Goal: Information Seeking & Learning: Learn about a topic

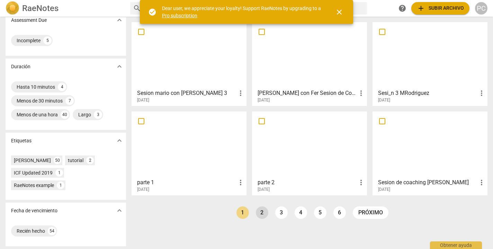
click at [260, 210] on link "2" at bounding box center [262, 212] width 12 height 12
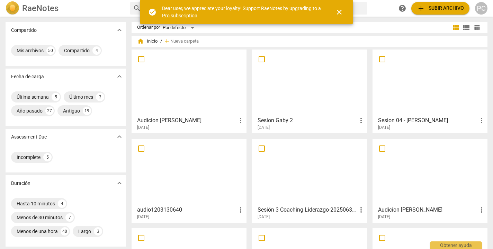
click at [356, 64] on div at bounding box center [309, 82] width 110 height 61
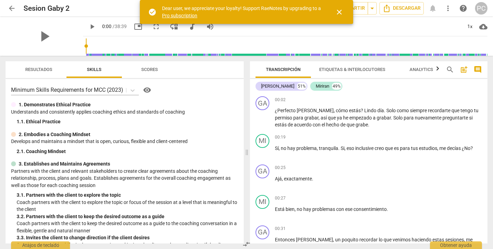
click at [156, 70] on span "Scores" at bounding box center [149, 69] width 17 height 5
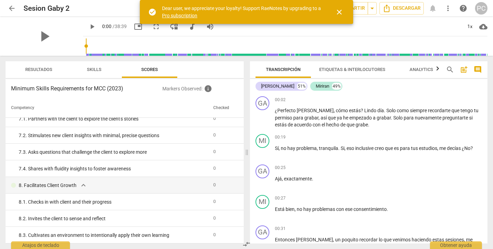
click at [340, 11] on span "close" at bounding box center [339, 12] width 8 height 8
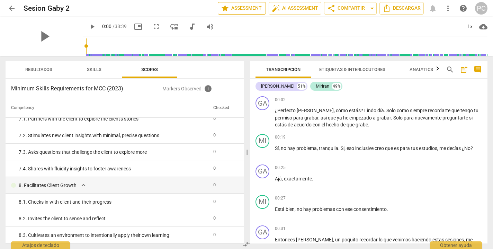
click at [255, 8] on span "star Assessment" at bounding box center [242, 8] width 42 height 8
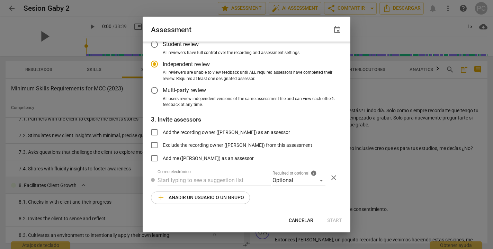
scroll to position [44, 0]
radio input "false"
click at [154, 129] on input "Add the recording owner ([PERSON_NAME]) as an assessor" at bounding box center [154, 133] width 17 height 17
checkbox input "true"
radio input "false"
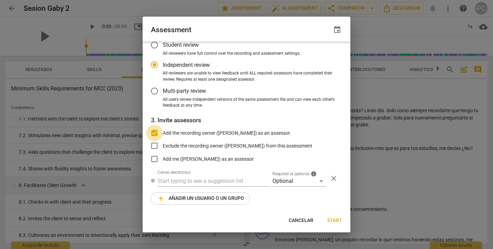
click at [153, 129] on input "Add the recording owner ([PERSON_NAME]) as an assessor" at bounding box center [154, 133] width 17 height 17
checkbox input "false"
click at [304, 219] on span "Cancelar" at bounding box center [301, 220] width 25 height 7
radio input "false"
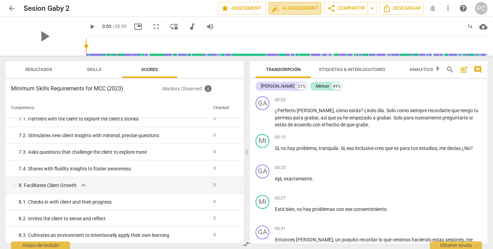
click at [297, 6] on span "auto_fix_high AI Assessment" at bounding box center [295, 8] width 46 height 8
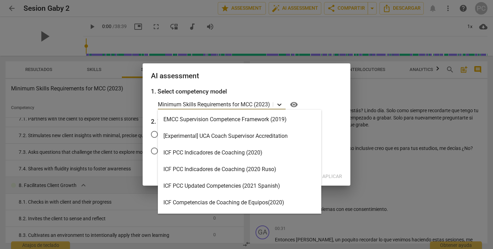
click at [280, 103] on icon at bounding box center [279, 104] width 7 height 7
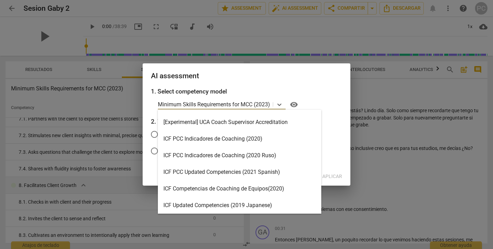
scroll to position [0, 0]
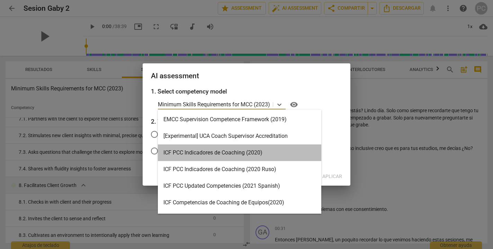
click at [282, 153] on div "ICF PCC Indicadores de Coaching (2020)" at bounding box center [239, 152] width 163 height 17
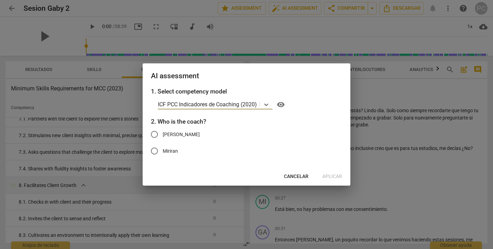
click at [154, 133] on input "[PERSON_NAME]" at bounding box center [154, 134] width 17 height 17
radio input "true"
click at [333, 177] on span "Aplicar" at bounding box center [332, 176] width 20 height 7
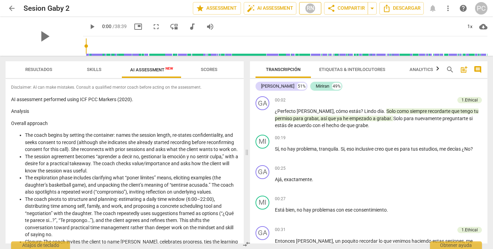
click at [307, 6] on div "RN" at bounding box center [310, 8] width 10 height 10
click at [281, 7] on div at bounding box center [246, 124] width 493 height 249
click at [276, 7] on span "auto_fix_high AI Assessment" at bounding box center [270, 8] width 46 height 8
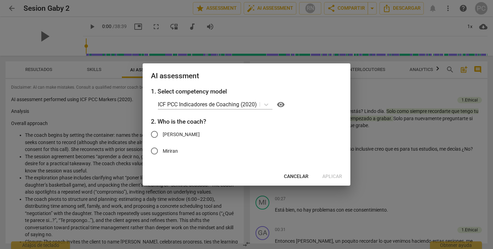
click at [395, 85] on div at bounding box center [246, 124] width 493 height 249
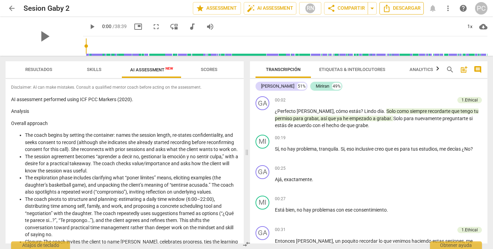
click at [411, 9] on span "Descargar" at bounding box center [401, 8] width 38 height 8
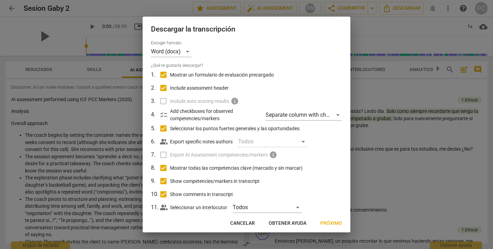
click at [246, 222] on span "Cancelar" at bounding box center [242, 223] width 25 height 7
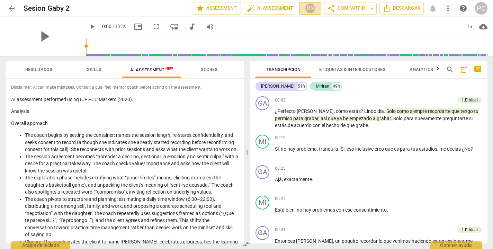
click at [310, 8] on div "RN" at bounding box center [310, 8] width 10 height 10
click at [366, 25] on div at bounding box center [246, 124] width 493 height 249
click at [146, 71] on span "AI Assessment New" at bounding box center [151, 69] width 43 height 5
click at [207, 69] on span "Scores" at bounding box center [209, 69] width 17 height 5
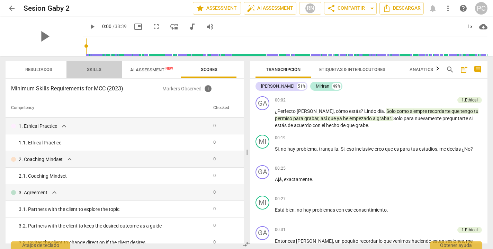
click at [97, 70] on span "Skills" at bounding box center [94, 69] width 15 height 5
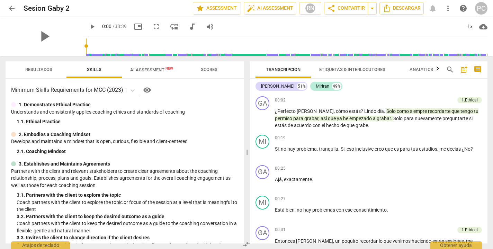
click at [438, 69] on icon "button" at bounding box center [437, 68] width 2 height 4
click at [413, 69] on span "Analytics" at bounding box center [407, 69] width 24 height 5
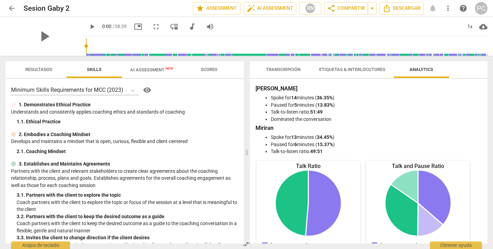
click at [369, 69] on span "Etiquetas & Interlocutores" at bounding box center [352, 69] width 66 height 5
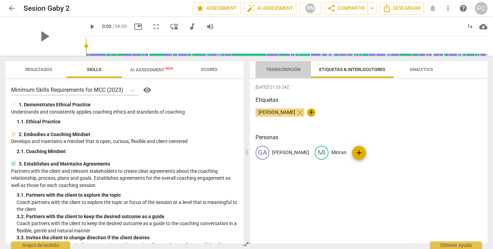
click at [279, 68] on span "Transcripción" at bounding box center [283, 69] width 35 height 5
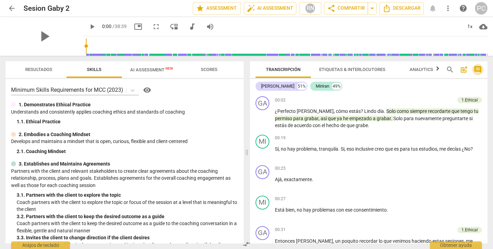
click at [476, 69] on span "comment" at bounding box center [478, 69] width 8 height 8
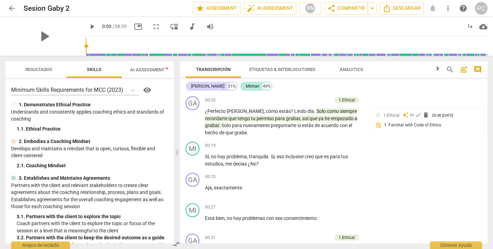
click at [460, 70] on span "post_add" at bounding box center [464, 69] width 8 height 8
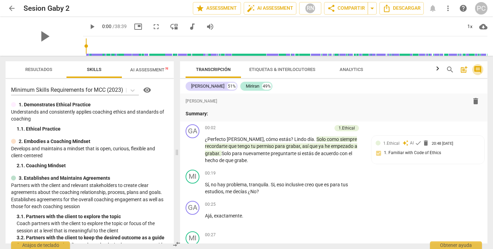
click at [478, 70] on span "comment" at bounding box center [478, 69] width 8 height 8
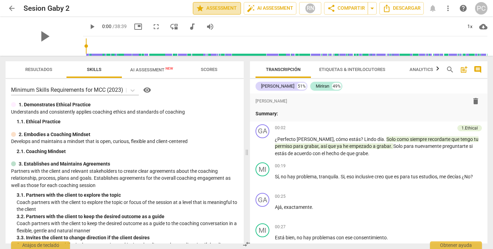
click at [229, 8] on span "star Assessment" at bounding box center [217, 8] width 42 height 8
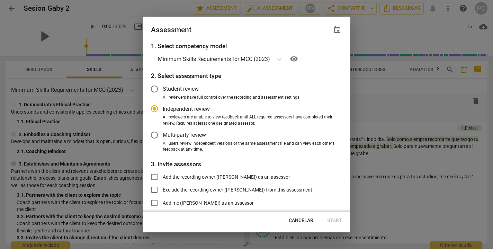
click at [265, 8] on div at bounding box center [246, 124] width 493 height 249
radio input "false"
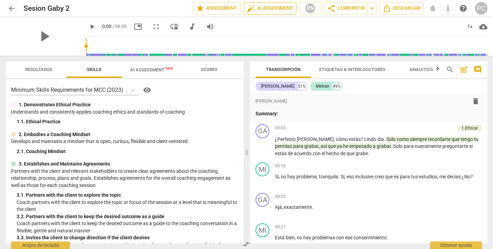
click at [273, 8] on span "auto_fix_high AI Assessment" at bounding box center [270, 8] width 46 height 8
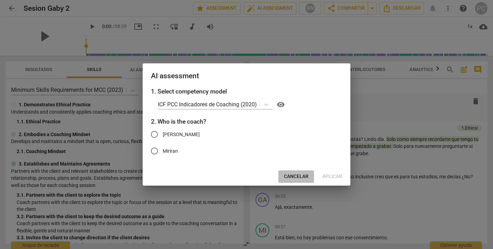
click at [297, 174] on span "Cancelar" at bounding box center [296, 176] width 25 height 7
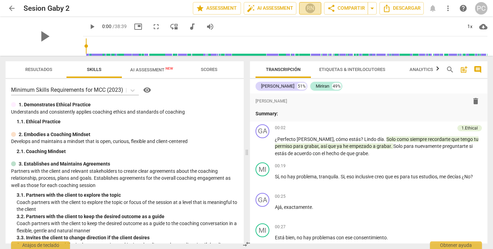
click at [310, 6] on div "RN" at bounding box center [310, 8] width 10 height 10
click at [408, 9] on div at bounding box center [246, 124] width 493 height 249
click at [404, 8] on span "Descargar" at bounding box center [401, 8] width 38 height 8
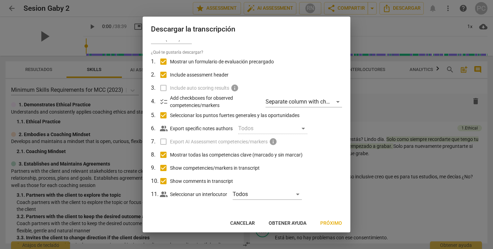
scroll to position [13, 0]
click at [250, 220] on span "Cancelar" at bounding box center [242, 223] width 25 height 7
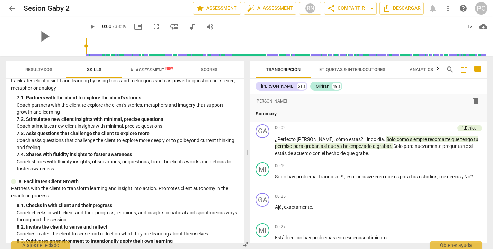
scroll to position [0, 0]
click at [154, 74] on span "AI Assessment New" at bounding box center [152, 69] width 60 height 10
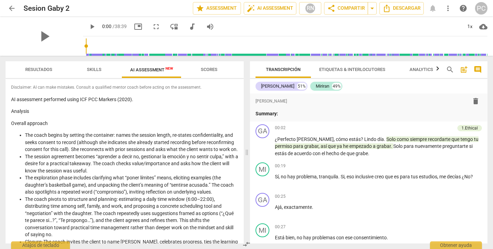
click at [30, 132] on li "The coach begins by setting the container: names the session length, re-states …" at bounding box center [131, 142] width 213 height 21
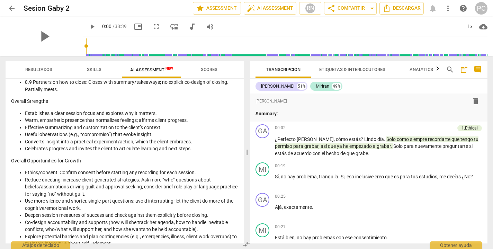
scroll to position [1024, 0]
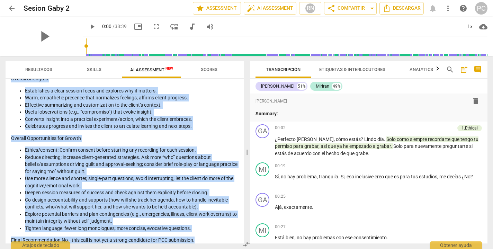
drag, startPoint x: 11, startPoint y: 122, endPoint x: 193, endPoint y: 240, distance: 216.2
click at [193, 240] on div "Disclaimer: AI can make mistakes. Consult a qualified mentor coach before actin…" at bounding box center [125, 161] width 238 height 164
copy div "Loremip dolorsit Ame conse adipis el seddoei tem incididun: utlab etd magnaal e…"
click at [10, 6] on span "arrow_back" at bounding box center [12, 8] width 8 height 8
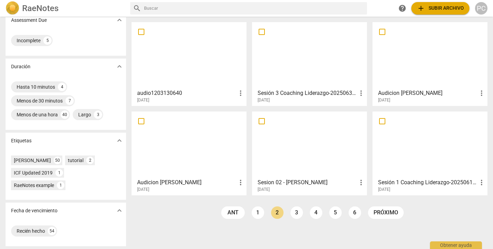
scroll to position [117, 0]
click at [258, 208] on link "1" at bounding box center [258, 212] width 12 height 12
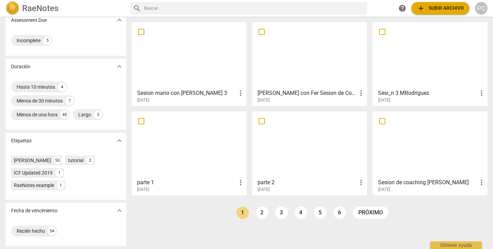
scroll to position [117, 0]
click at [260, 212] on link "2" at bounding box center [262, 212] width 12 height 12
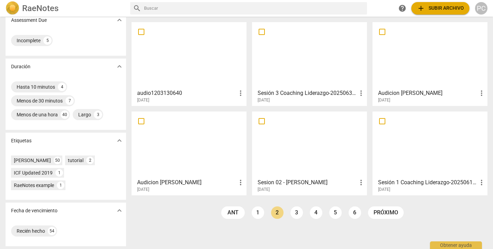
scroll to position [117, 0]
click at [296, 213] on link "3" at bounding box center [296, 212] width 12 height 12
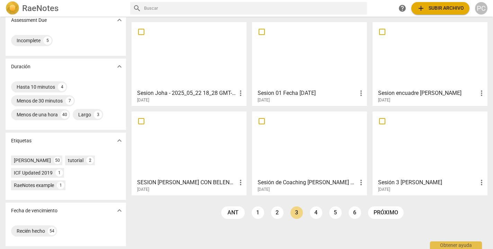
scroll to position [117, 0]
click at [314, 214] on link "4" at bounding box center [316, 212] width 12 height 12
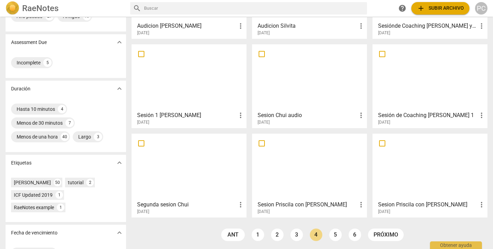
scroll to position [111, 0]
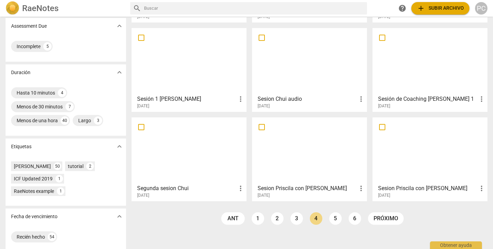
click at [217, 138] on div at bounding box center [189, 150] width 110 height 61
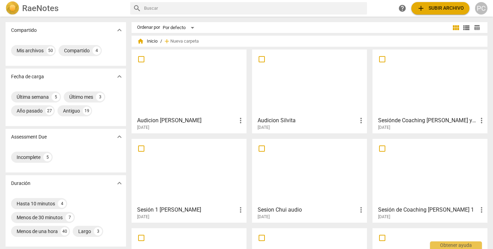
click at [319, 154] on div at bounding box center [309, 171] width 110 height 61
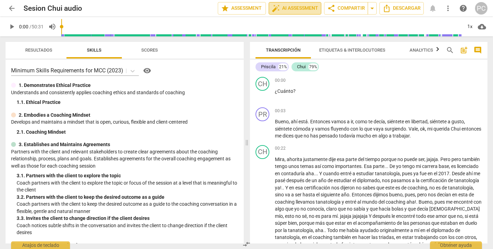
click at [311, 9] on span "auto_fix_high AI Assessment" at bounding box center [295, 8] width 46 height 8
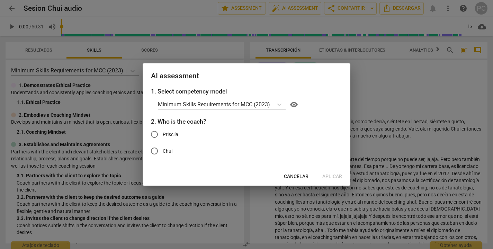
click at [152, 132] on input "Priscila" at bounding box center [154, 134] width 17 height 17
radio input "true"
click at [334, 175] on span "Aplicar" at bounding box center [332, 176] width 20 height 7
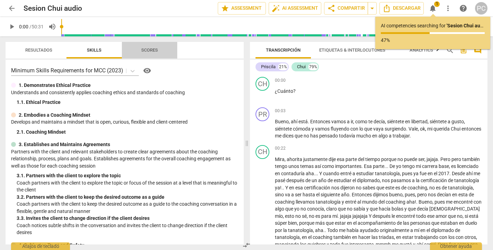
click at [150, 48] on span "Scores" at bounding box center [149, 49] width 17 height 5
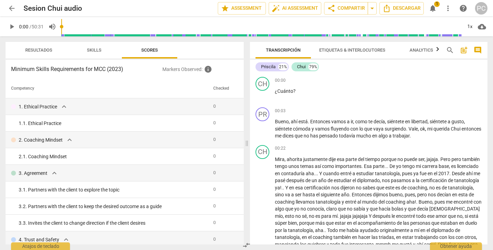
click at [103, 51] on span "Skills" at bounding box center [94, 50] width 31 height 9
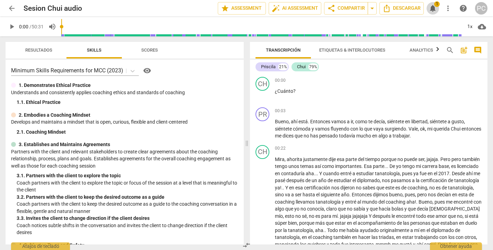
click at [435, 7] on span "notifications" at bounding box center [433, 8] width 8 height 8
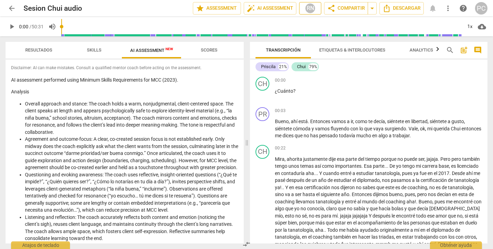
click at [315, 9] on span "RN" at bounding box center [310, 8] width 16 height 10
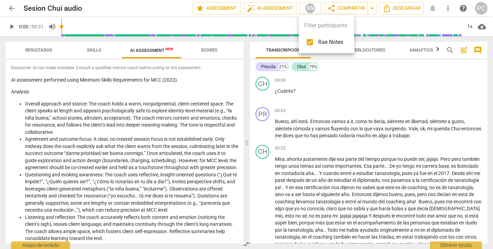
click at [405, 8] on div at bounding box center [246, 124] width 493 height 249
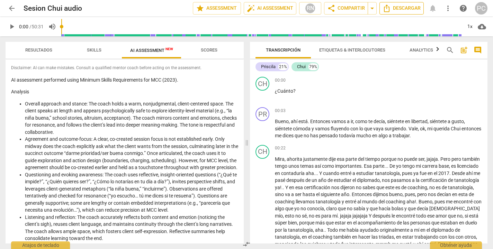
click at [403, 7] on span "Descargar" at bounding box center [401, 8] width 38 height 8
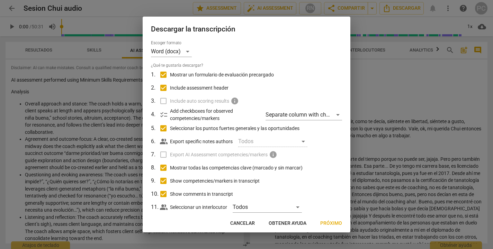
click at [394, 86] on div at bounding box center [246, 124] width 493 height 249
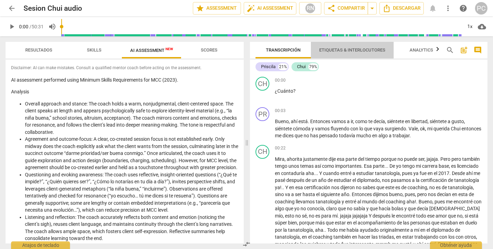
click at [369, 47] on span "Etiquetas & Interlocutores" at bounding box center [352, 49] width 66 height 5
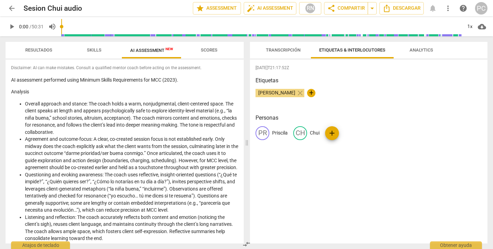
click at [414, 48] on span "Analytics" at bounding box center [421, 49] width 24 height 5
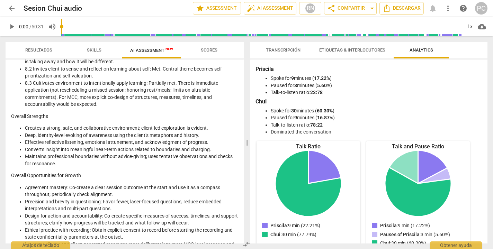
scroll to position [805, 0]
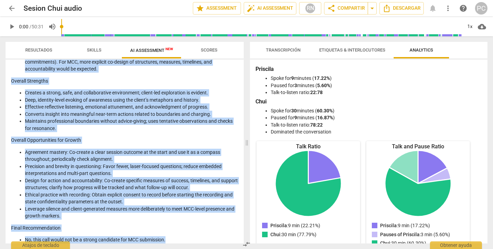
drag, startPoint x: 11, startPoint y: 91, endPoint x: 170, endPoint y: 236, distance: 215.1
copy div "Loremips Dolorsi ametcons adi elitse: Doe tempo incid u labo, etdoloremagna, al…"
click at [10, 10] on span "arrow_back" at bounding box center [12, 8] width 8 height 8
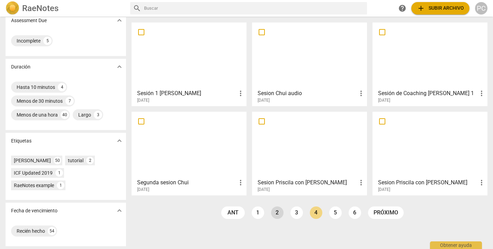
click at [275, 216] on link "2" at bounding box center [277, 213] width 12 height 12
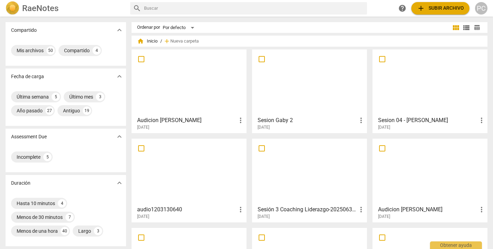
click at [327, 86] on div at bounding box center [309, 82] width 110 height 61
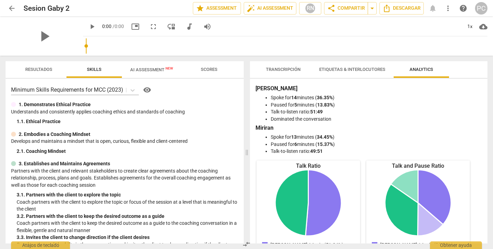
click at [160, 69] on span "AI Assessment New" at bounding box center [151, 69] width 43 height 5
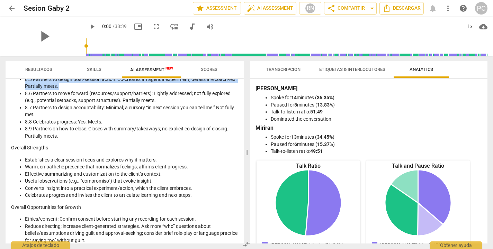
scroll to position [1024, 0]
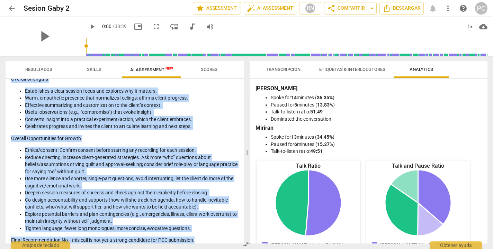
drag, startPoint x: 25, startPoint y: 90, endPoint x: 197, endPoint y: 236, distance: 225.4
copy div "6.2 Loremips do sita consect (adipiscin/elitsed/doeiusmo): Tempori utlaboree; d…"
click at [11, 8] on span "arrow_back" at bounding box center [12, 8] width 8 height 8
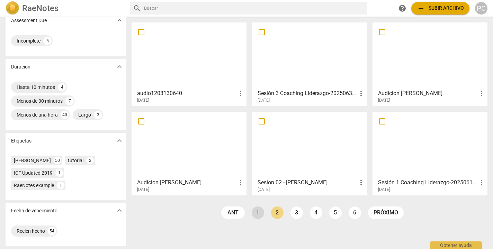
click at [256, 213] on link "1" at bounding box center [258, 213] width 12 height 12
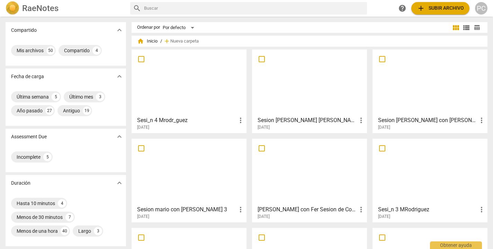
click at [220, 80] on div at bounding box center [189, 82] width 110 height 61
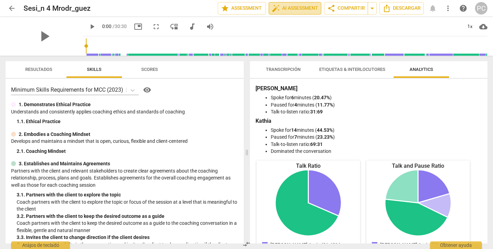
click at [309, 9] on span "auto_fix_high AI Assessment" at bounding box center [295, 8] width 46 height 8
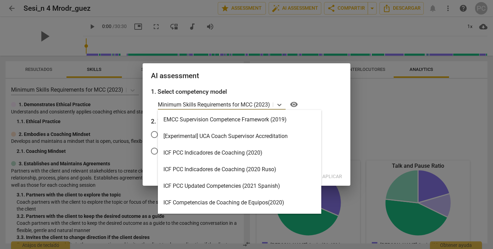
click at [254, 103] on p "Minimum Skills Requirements for MCC (2023)" at bounding box center [214, 105] width 112 height 8
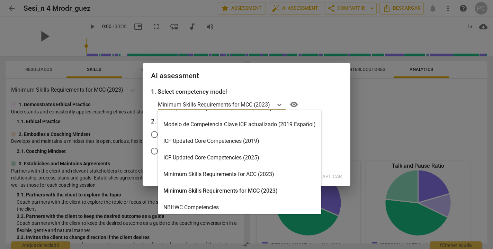
scroll to position [116, 0]
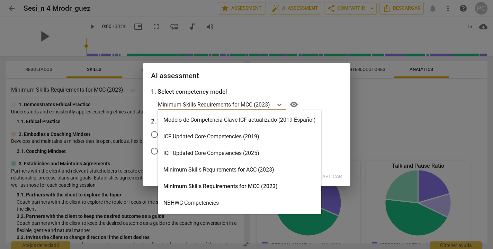
click at [251, 168] on div "Minimum Skills Requirements for ACC (2023)" at bounding box center [239, 170] width 163 height 17
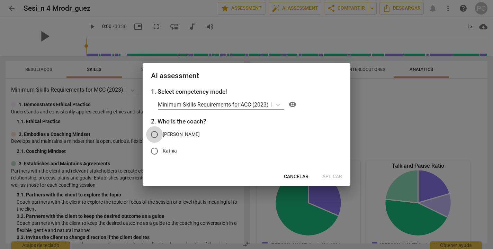
click at [155, 133] on input "[PERSON_NAME]" at bounding box center [154, 134] width 17 height 17
radio input "true"
click at [334, 176] on span "Aplicar" at bounding box center [332, 176] width 20 height 7
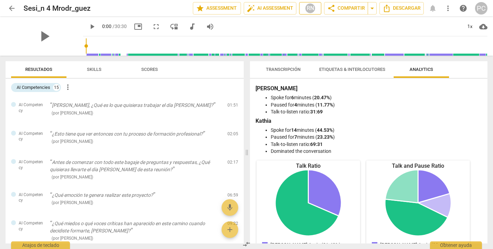
click at [308, 10] on div "RN" at bounding box center [310, 8] width 10 height 10
click at [92, 69] on div at bounding box center [246, 124] width 493 height 249
click at [462, 7] on span "help" at bounding box center [463, 8] width 8 height 8
click at [433, 9] on div "arrow_back Sesi_n 4 Mrodr_guez edit star Assessment auto_fix_high AI Assessment…" at bounding box center [247, 8] width 482 height 12
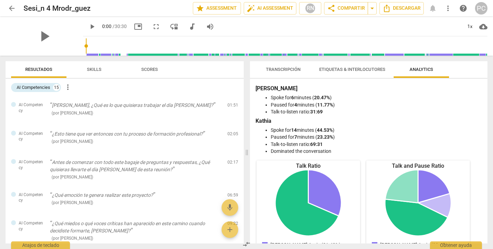
click at [90, 71] on span "Skills" at bounding box center [94, 69] width 15 height 5
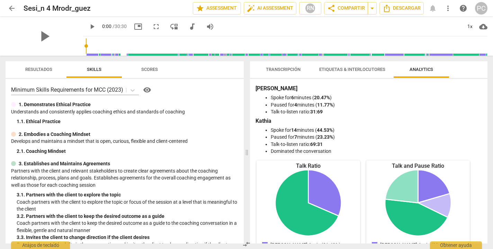
click at [50, 70] on span "Resultados" at bounding box center [38, 69] width 27 height 5
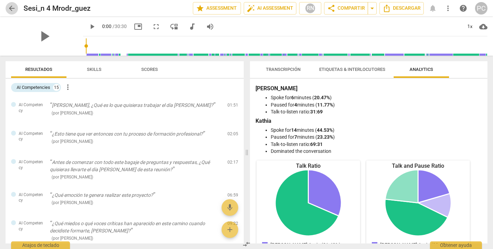
click at [11, 9] on span "arrow_back" at bounding box center [12, 8] width 8 height 8
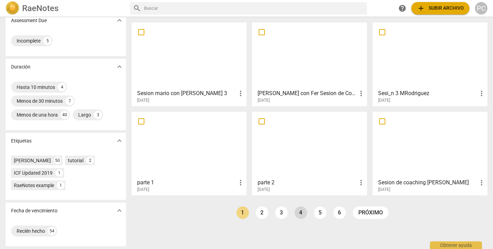
scroll to position [116, 0]
click at [260, 213] on link "2" at bounding box center [262, 213] width 12 height 12
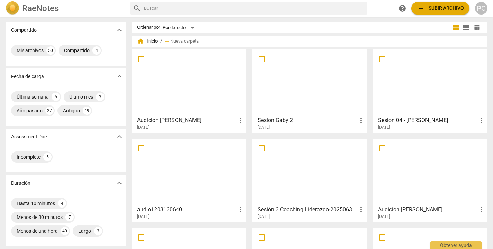
click at [323, 77] on div at bounding box center [309, 82] width 110 height 61
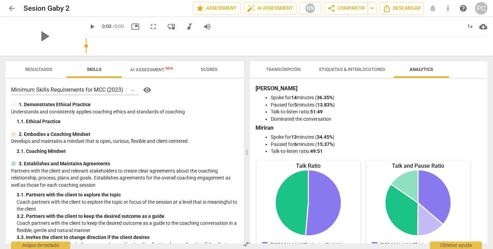
click at [42, 70] on span "Resultados" at bounding box center [38, 69] width 27 height 5
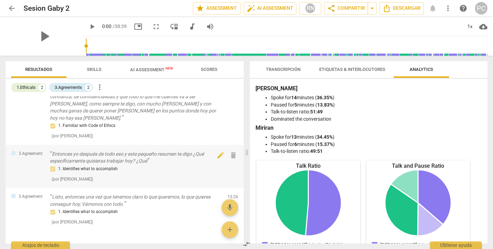
scroll to position [88, 0]
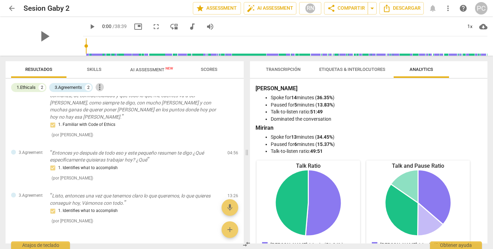
click at [101, 85] on span "more_vert" at bounding box center [100, 87] width 8 height 8
click at [163, 90] on div at bounding box center [246, 124] width 493 height 249
click at [160, 71] on span "AI Assessment New" at bounding box center [151, 69] width 43 height 5
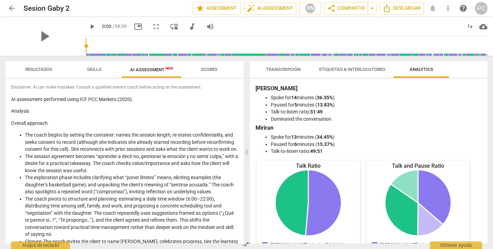
click at [212, 71] on span "Scores" at bounding box center [209, 69] width 17 height 5
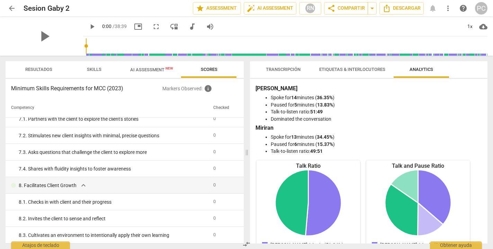
scroll to position [0, 0]
click at [12, 8] on span "arrow_back" at bounding box center [12, 8] width 8 height 8
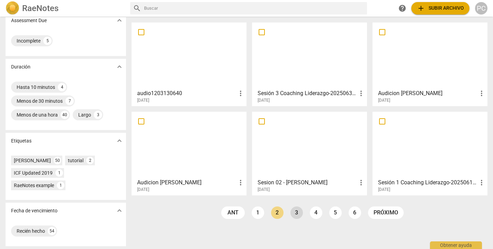
click at [297, 212] on link "3" at bounding box center [296, 213] width 12 height 12
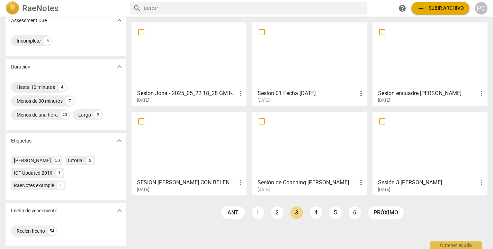
scroll to position [116, 0]
click at [317, 215] on link "4" at bounding box center [316, 213] width 12 height 12
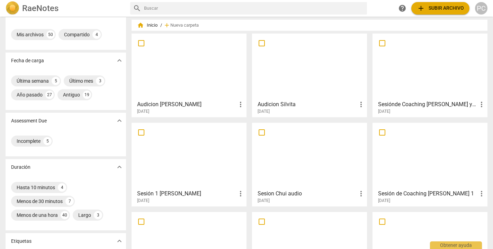
scroll to position [87, 0]
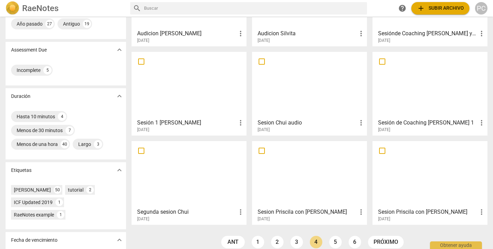
click at [292, 93] on div at bounding box center [309, 84] width 110 height 61
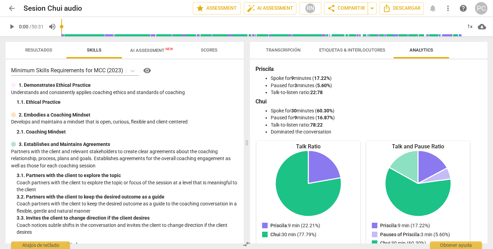
click at [284, 49] on span "Transcripción" at bounding box center [283, 49] width 35 height 5
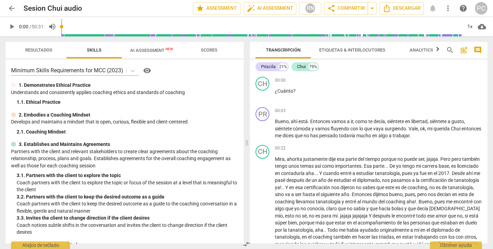
click at [166, 49] on span "New" at bounding box center [169, 49] width 8 height 4
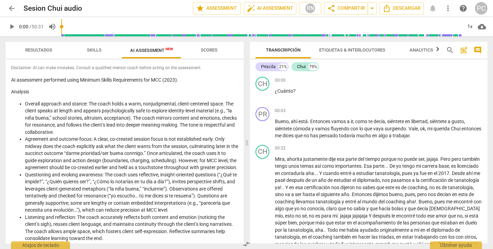
click at [34, 49] on span "Resultados" at bounding box center [38, 49] width 27 height 5
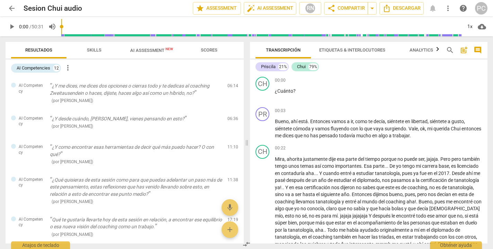
click at [153, 52] on span "AI Assessment New" at bounding box center [151, 50] width 43 height 5
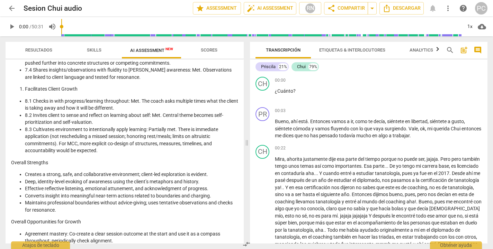
scroll to position [730, 0]
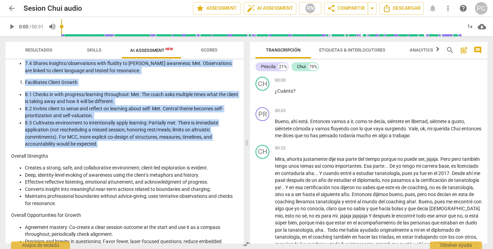
drag, startPoint x: 12, startPoint y: 79, endPoint x: 105, endPoint y: 143, distance: 113.4
copy div "LO ipsumdolor sitametco adipi Elitsed Doeius Temporincidi utl ETD (3622). Magna…"
click at [12, 4] on span "arrow_back" at bounding box center [12, 8] width 8 height 8
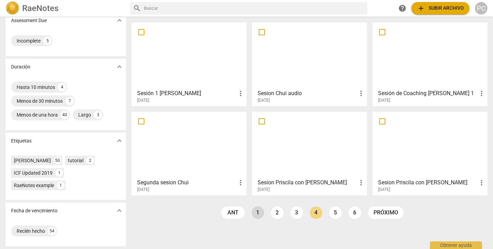
scroll to position [116, 0]
click at [256, 214] on link "1" at bounding box center [258, 213] width 12 height 12
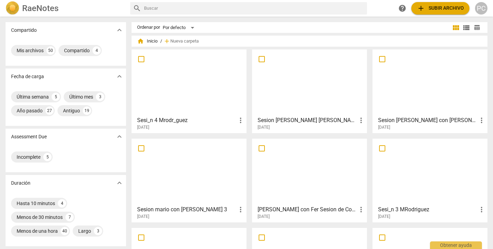
click at [213, 70] on div at bounding box center [189, 82] width 110 height 61
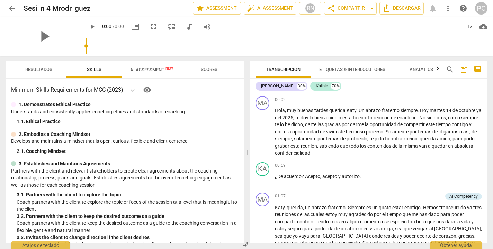
click at [161, 67] on span "AI Assessment New" at bounding box center [152, 69] width 60 height 10
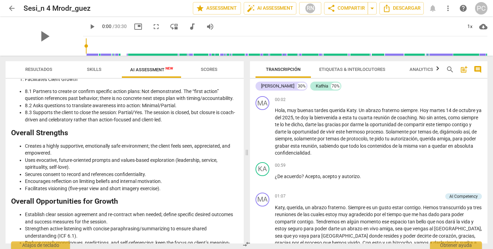
scroll to position [841, 0]
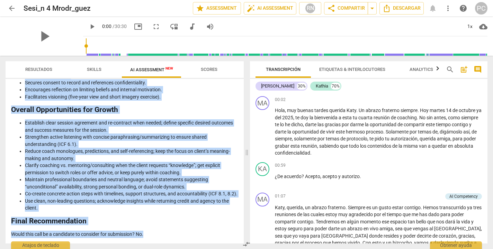
drag, startPoint x: 11, startPoint y: 124, endPoint x: 146, endPoint y: 237, distance: 175.9
copy div "Lor ipsum dolorsi a cons, adipiscing elitseddoe tem incidid utlabor et dolore m…"
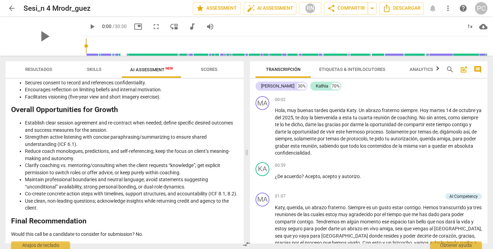
click at [124, 106] on h2 "Overall Opportunities for Growth" at bounding box center [124, 109] width 227 height 7
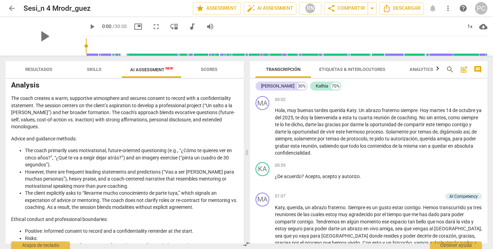
scroll to position [0, 0]
click at [10, 83] on div "Disclaimer: AI can make mistakes. Consult a qualified mentor coach before actin…" at bounding box center [125, 161] width 238 height 165
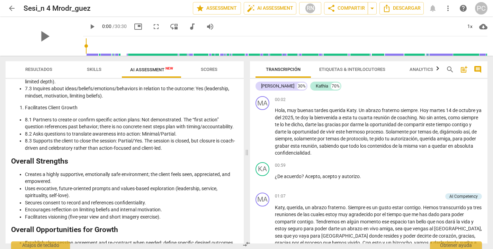
scroll to position [841, 0]
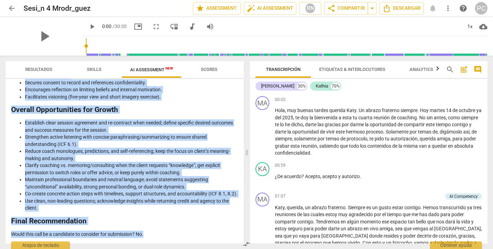
drag, startPoint x: 12, startPoint y: 84, endPoint x: 155, endPoint y: 236, distance: 208.6
copy div "Loremips Dol sitam consect a elit, seddoeiusm temporinci utl etdolor magnaal en…"
click at [14, 9] on span "arrow_back" at bounding box center [12, 8] width 8 height 8
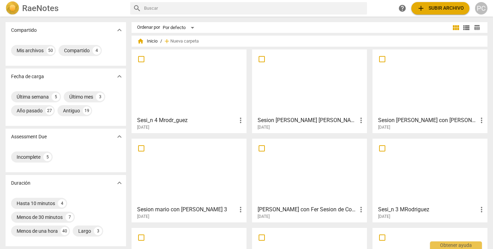
click at [210, 157] on div at bounding box center [189, 171] width 110 height 61
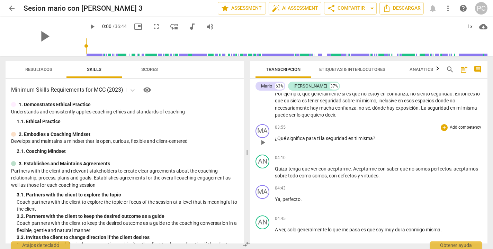
scroll to position [385, 0]
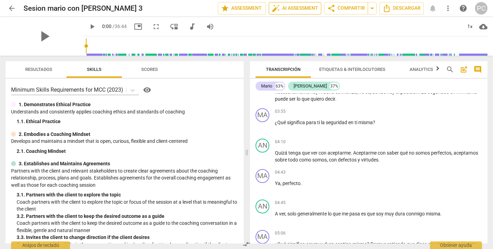
click at [303, 8] on span "auto_fix_high AI Assessment" at bounding box center [295, 8] width 46 height 8
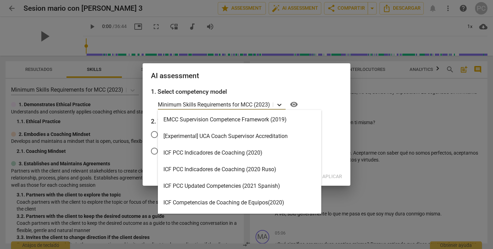
click at [280, 104] on icon at bounding box center [279, 104] width 7 height 7
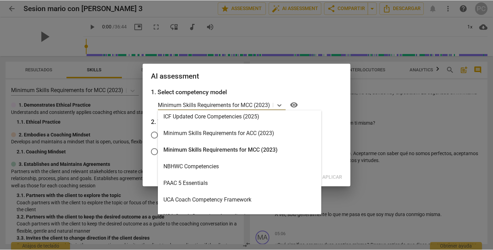
scroll to position [147, 0]
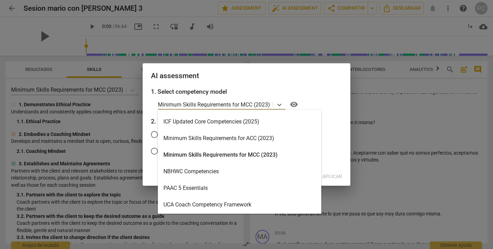
click at [276, 138] on div "Minimum Skills Requirements for ACC (2023)" at bounding box center [239, 138] width 163 height 17
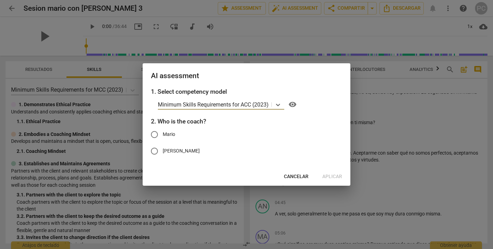
click at [157, 133] on input "Mario" at bounding box center [154, 134] width 17 height 17
radio input "true"
click at [334, 176] on span "Aplicar" at bounding box center [332, 176] width 20 height 7
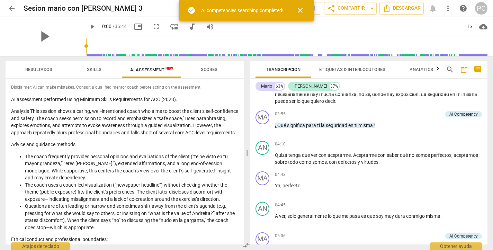
click at [201, 96] on p "AI assessment performed using Minimum Skills Requirements for ACC (2023)." at bounding box center [124, 99] width 227 height 7
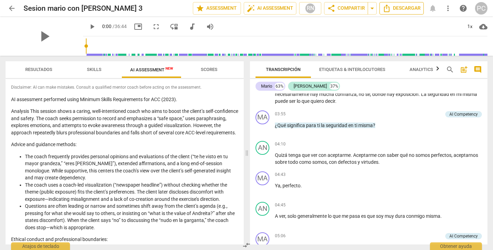
scroll to position [0, 0]
click at [399, 8] on span "Descargar" at bounding box center [401, 8] width 38 height 8
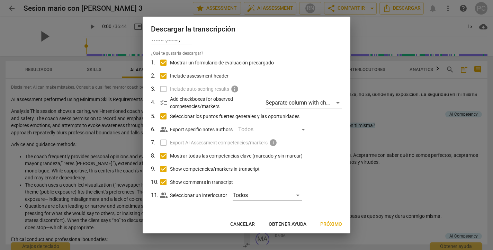
scroll to position [12, 0]
click at [163, 141] on label "Export AI Assessment competencies/markers info" at bounding box center [245, 142] width 181 height 13
click at [251, 220] on button "Cancelar" at bounding box center [243, 224] width 36 height 12
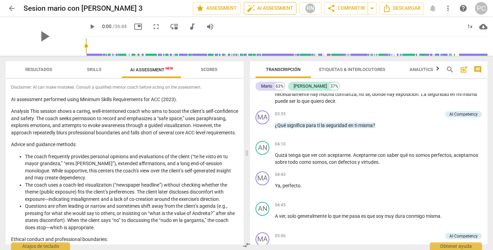
click at [277, 11] on span "auto_fix_high AI Assessment" at bounding box center [270, 8] width 46 height 8
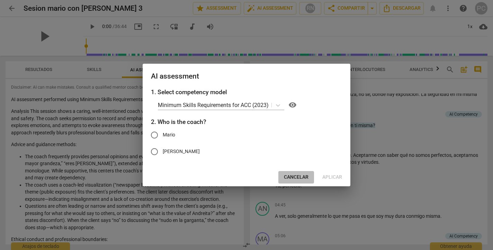
click at [295, 179] on span "Cancelar" at bounding box center [296, 177] width 25 height 7
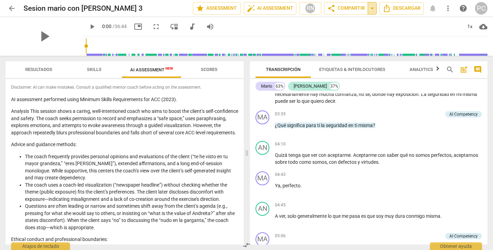
click at [371, 8] on span "arrow_drop_down" at bounding box center [372, 8] width 8 height 8
click at [298, 25] on div "play_arrow 0:00 / 36:44 picture_in_picture fullscreen move_down audiotrack volu…" at bounding box center [285, 26] width 404 height 19
click at [19, 99] on p "AI assessment performed using Minimum Skills Requirements for ACC (2023)." at bounding box center [124, 99] width 227 height 7
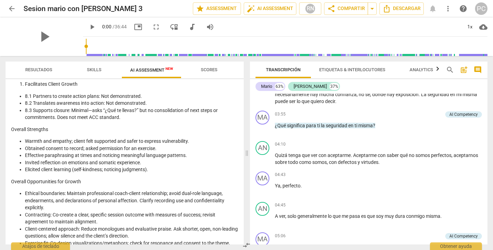
scroll to position [751, 0]
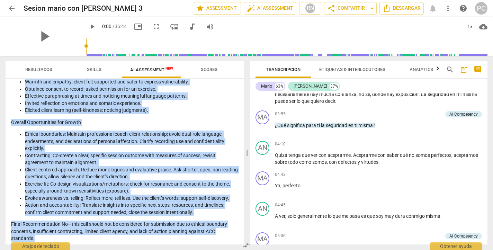
drag, startPoint x: 11, startPoint y: 98, endPoint x: 39, endPoint y: 234, distance: 138.8
copy div "LO ipsumdolor sitametco adipi Elitsed Doeius Temporincidi utl ETD (1397). Magna…"
click at [165, 68] on span "New" at bounding box center [169, 68] width 8 height 4
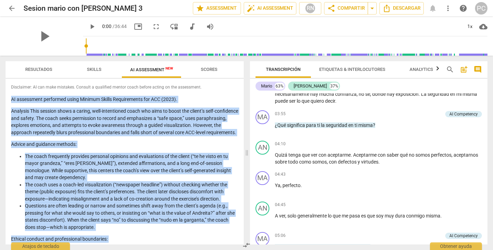
scroll to position [0, 0]
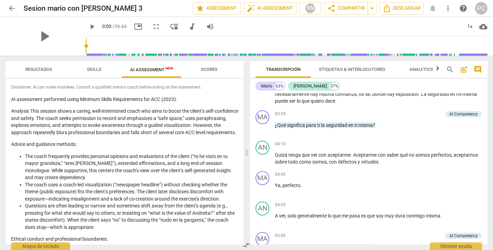
click at [153, 136] on p "Analysis This session shows a caring, well-intentioned coach who aims to boost …" at bounding box center [124, 122] width 227 height 28
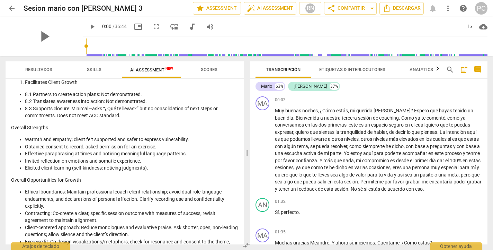
scroll to position [752, 0]
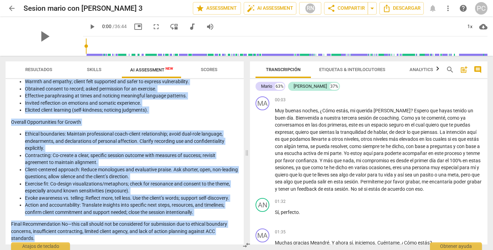
drag, startPoint x: 12, startPoint y: 99, endPoint x: 53, endPoint y: 235, distance: 142.0
copy div "LO ipsumdolor sitametco adipi Elitsed Doeius Temporincidi utl ETD (1397). Magna…"
click at [8, 8] on span "arrow_back" at bounding box center [12, 8] width 8 height 8
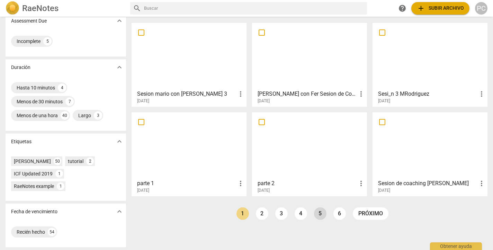
click at [319, 217] on link "5" at bounding box center [320, 213] width 12 height 12
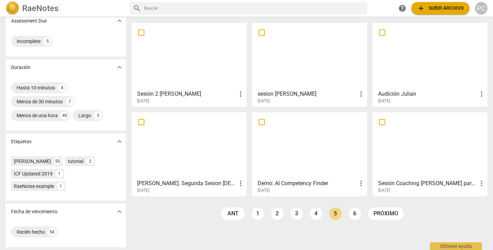
scroll to position [116, 0]
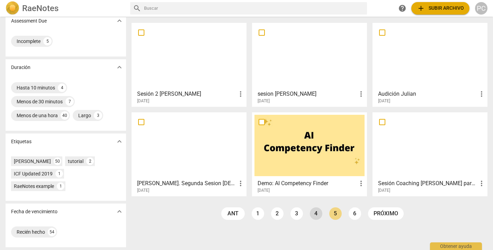
click at [313, 214] on link "4" at bounding box center [316, 213] width 12 height 12
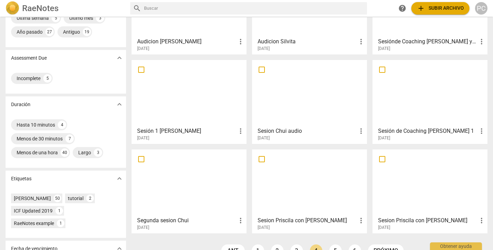
scroll to position [78, 0]
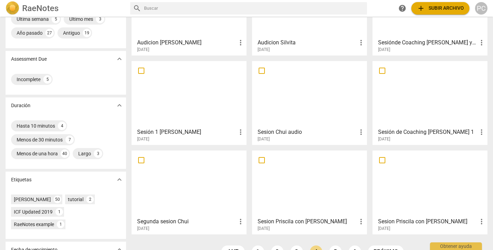
click at [454, 89] on div at bounding box center [430, 93] width 110 height 61
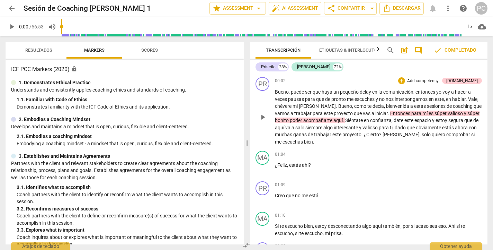
click at [380, 97] on span "no" at bounding box center [382, 99] width 7 height 6
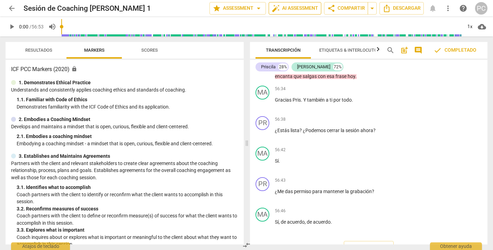
click at [298, 10] on span "auto_fix_high AI Assessment" at bounding box center [295, 8] width 46 height 8
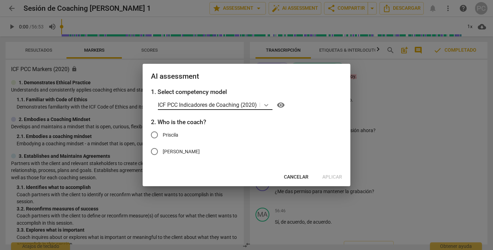
click at [264, 105] on icon at bounding box center [266, 104] width 7 height 7
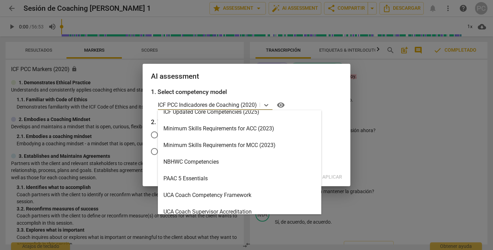
scroll to position [156, 0]
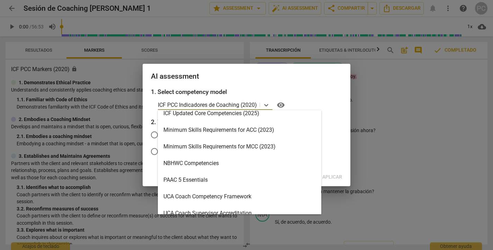
click at [227, 146] on div "Minimum Skills Requirements for MCC (2023)" at bounding box center [239, 146] width 163 height 17
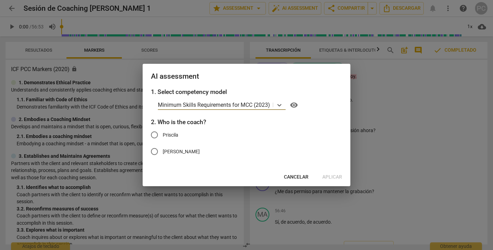
click at [156, 134] on input "Priscila" at bounding box center [154, 134] width 17 height 17
radio input "true"
click at [330, 175] on span "Aplicar" at bounding box center [332, 176] width 20 height 7
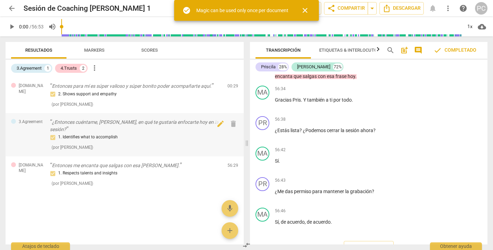
scroll to position [0, 0]
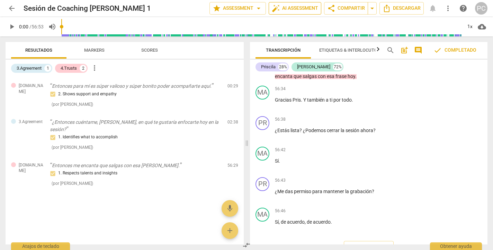
click at [296, 9] on span "auto_fix_high AI Assessment" at bounding box center [295, 8] width 46 height 8
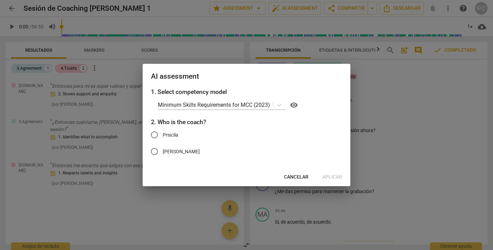
click at [302, 173] on button "Cancelar" at bounding box center [296, 177] width 36 height 12
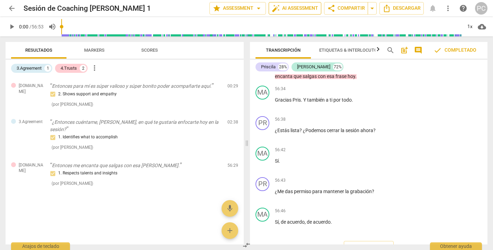
click at [303, 8] on span "auto_fix_high AI Assessment" at bounding box center [295, 8] width 46 height 8
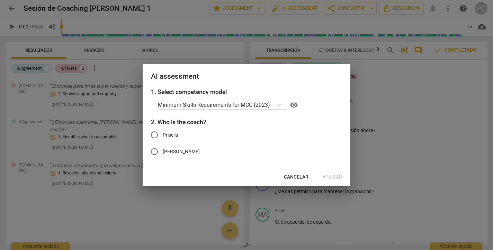
click at [300, 150] on label "[PERSON_NAME]" at bounding box center [241, 151] width 190 height 17
click at [163, 150] on input "[PERSON_NAME]" at bounding box center [154, 151] width 17 height 17
radio input "true"
click at [330, 175] on span "Aplicar" at bounding box center [332, 176] width 20 height 7
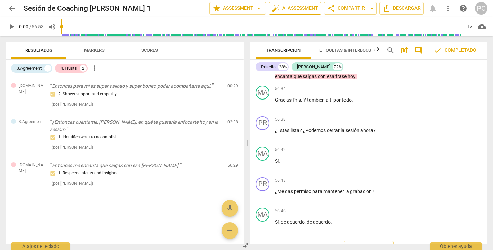
click at [288, 9] on span "auto_fix_high AI Assessment" at bounding box center [295, 8] width 46 height 8
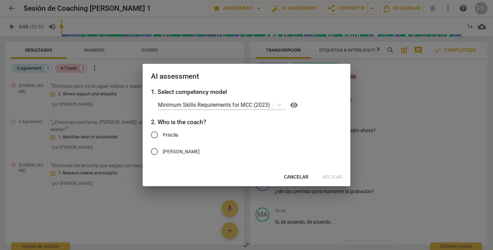
click at [293, 175] on span "Cancelar" at bounding box center [296, 176] width 25 height 7
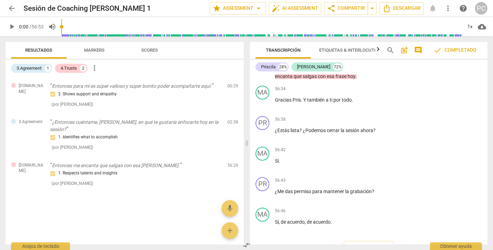
click at [98, 49] on span "Markers" at bounding box center [94, 49] width 20 height 5
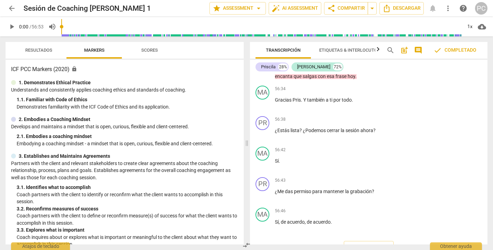
click at [150, 51] on span "Scores" at bounding box center [149, 49] width 17 height 5
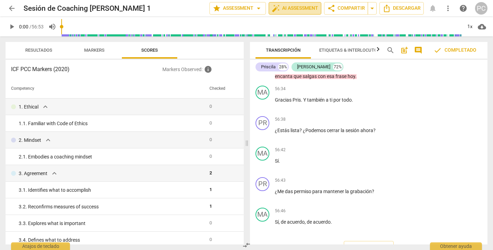
click at [291, 8] on span "auto_fix_high AI Assessment" at bounding box center [295, 8] width 46 height 8
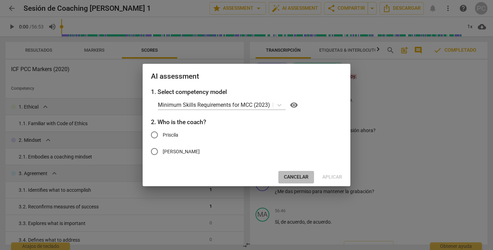
click at [300, 175] on span "Cancelar" at bounding box center [296, 176] width 25 height 7
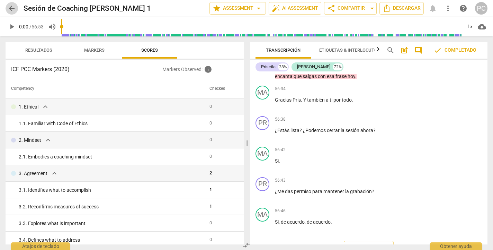
click at [12, 8] on span "arrow_back" at bounding box center [12, 8] width 8 height 8
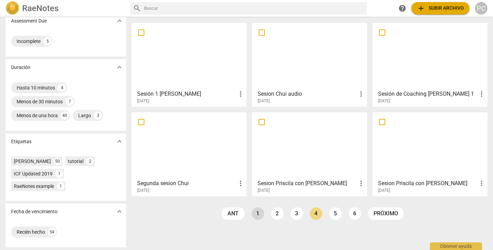
click at [258, 215] on link "1" at bounding box center [258, 213] width 12 height 12
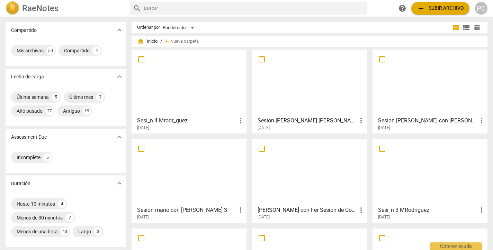
scroll to position [9, 0]
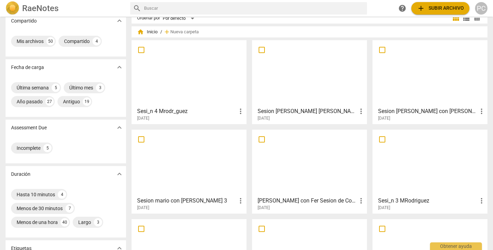
click at [212, 148] on div at bounding box center [189, 162] width 110 height 61
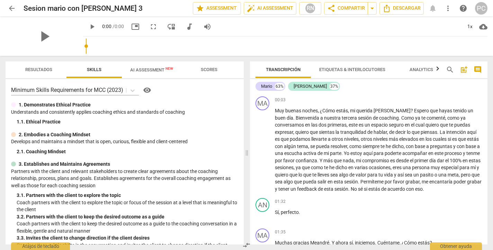
click at [161, 69] on span "AI Assessment New" at bounding box center [151, 69] width 43 height 5
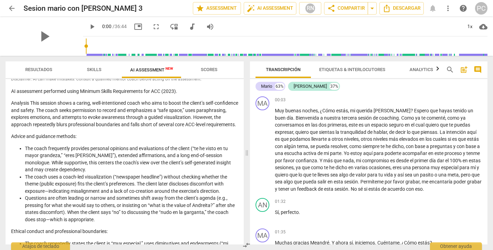
scroll to position [9, 0]
click at [7, 7] on span "arrow_back" at bounding box center [12, 8] width 12 height 8
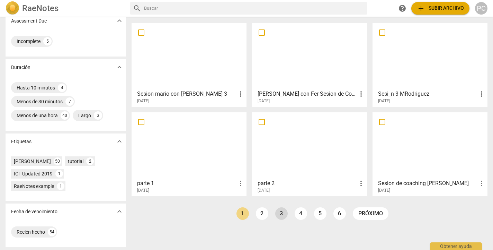
click at [282, 214] on link "3" at bounding box center [281, 213] width 12 height 12
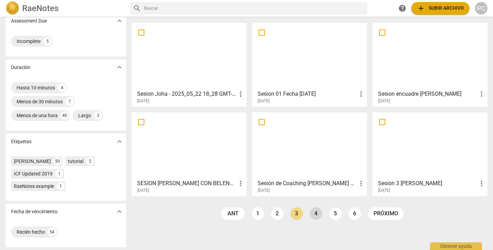
scroll to position [116, 0]
click at [314, 212] on link "4" at bounding box center [316, 213] width 12 height 12
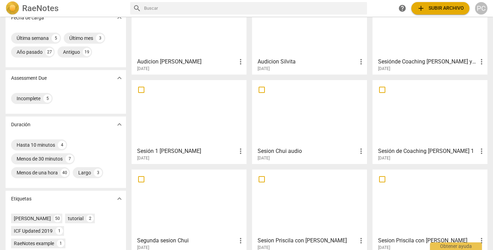
scroll to position [67, 0]
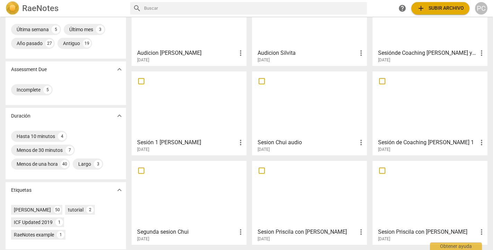
click at [406, 113] on div at bounding box center [430, 104] width 110 height 61
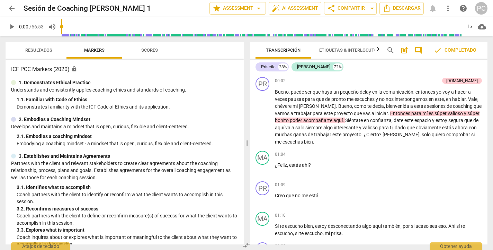
click at [221, 81] on div "1. Demonstrates Ethical Practice" at bounding box center [124, 82] width 227 height 7
click at [300, 10] on span "auto_fix_high AI Assessment" at bounding box center [295, 8] width 46 height 8
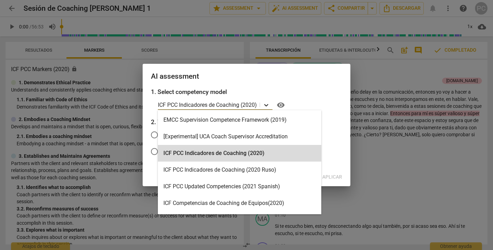
click at [267, 106] on icon at bounding box center [266, 105] width 4 height 2
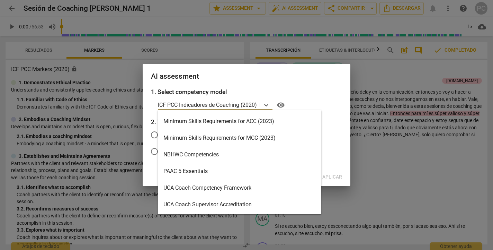
scroll to position [165, 0]
click at [259, 139] on div "Minimum Skills Requirements for MCC (2023)" at bounding box center [239, 137] width 163 height 17
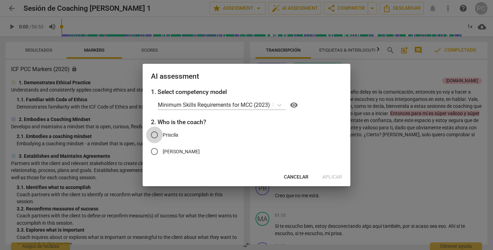
click at [156, 133] on input "Priscila" at bounding box center [154, 134] width 17 height 17
radio input "true"
click at [337, 178] on span "Aplicar" at bounding box center [332, 176] width 20 height 7
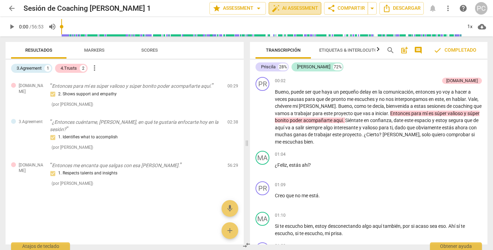
click at [305, 7] on span "auto_fix_high AI Assessment" at bounding box center [295, 8] width 46 height 8
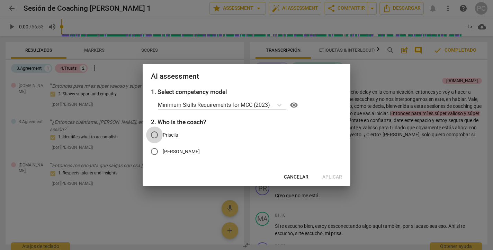
click at [156, 132] on input "Priscila" at bounding box center [154, 134] width 17 height 17
radio input "true"
click at [333, 178] on span "Aplicar" at bounding box center [332, 176] width 20 height 7
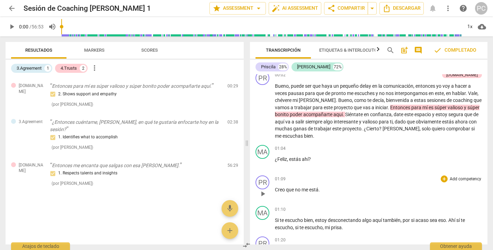
scroll to position [6, 0]
click at [101, 53] on span "Markers" at bounding box center [94, 50] width 37 height 9
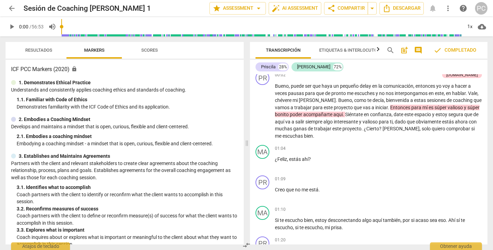
click at [146, 51] on span "Scores" at bounding box center [149, 49] width 17 height 5
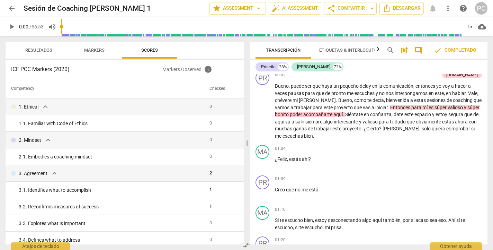
click at [105, 48] on span "Markers" at bounding box center [94, 50] width 37 height 9
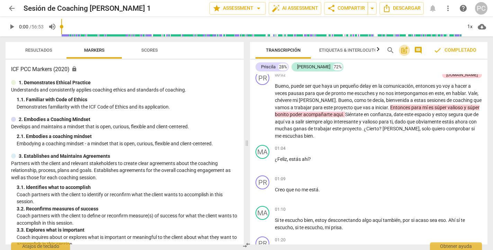
click at [406, 50] on span "post_add" at bounding box center [404, 50] width 8 height 8
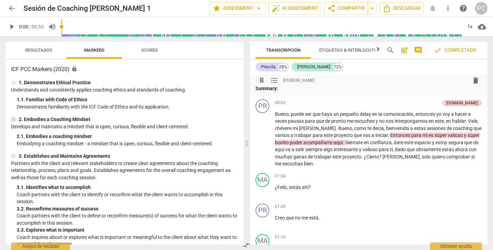
click at [405, 51] on span "post_add" at bounding box center [404, 50] width 8 height 8
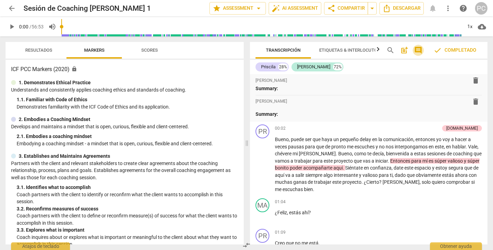
click at [419, 52] on span "comment" at bounding box center [418, 50] width 8 height 8
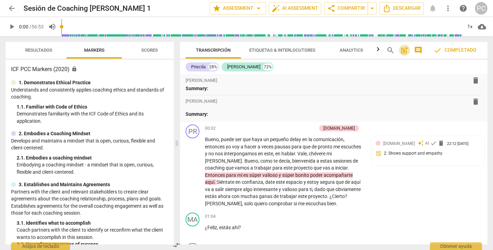
click at [405, 50] on span "post_add" at bounding box center [404, 50] width 8 height 8
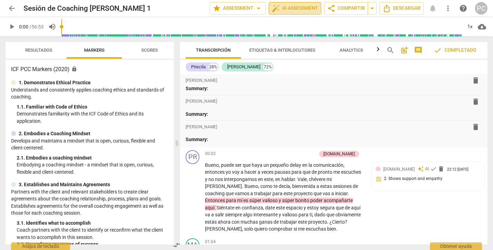
click at [311, 10] on span "auto_fix_high AI Assessment" at bounding box center [295, 8] width 46 height 8
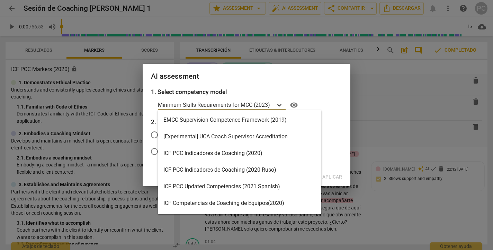
click at [279, 105] on icon at bounding box center [279, 105] width 4 height 2
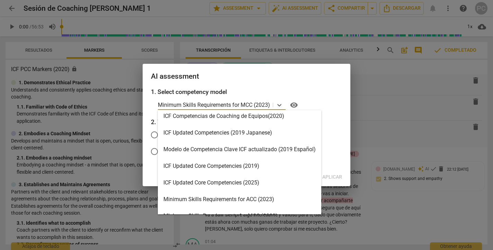
scroll to position [89, 0]
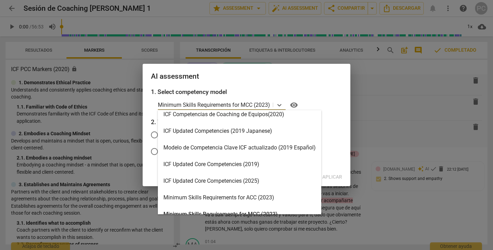
click at [275, 182] on div "ICF Updated Core Competencies (2025)" at bounding box center [239, 180] width 163 height 17
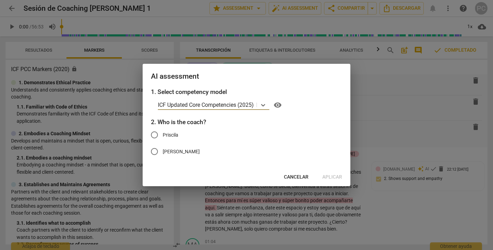
click at [153, 130] on input "Priscila" at bounding box center [154, 134] width 17 height 17
radio input "true"
click at [334, 177] on span "Aplicar" at bounding box center [332, 176] width 20 height 7
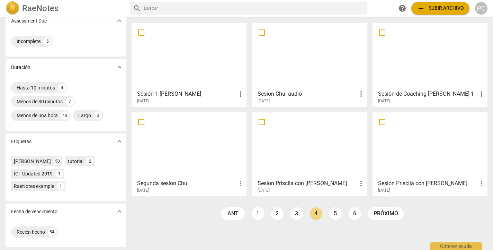
scroll to position [116, 0]
click at [255, 214] on link "1" at bounding box center [258, 213] width 12 height 12
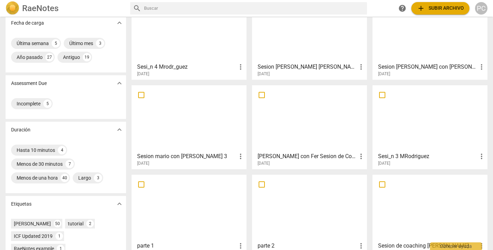
scroll to position [58, 0]
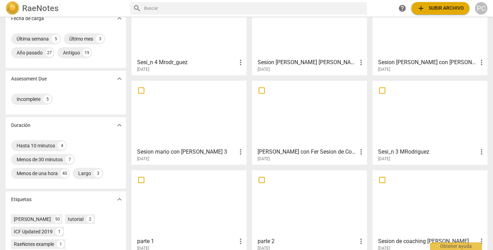
click at [414, 105] on div at bounding box center [430, 113] width 110 height 61
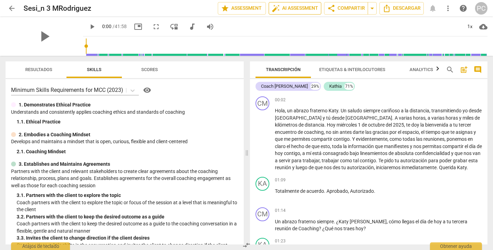
click at [303, 7] on span "auto_fix_high AI Assessment" at bounding box center [295, 8] width 46 height 8
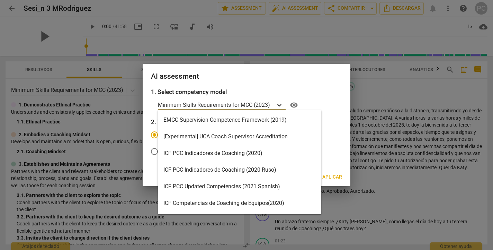
click at [279, 105] on icon at bounding box center [279, 105] width 4 height 2
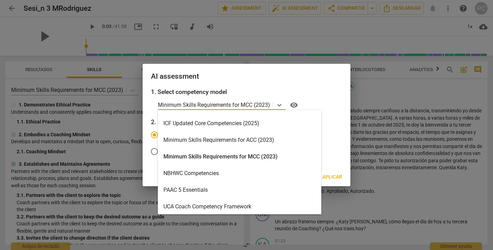
scroll to position [147, 0]
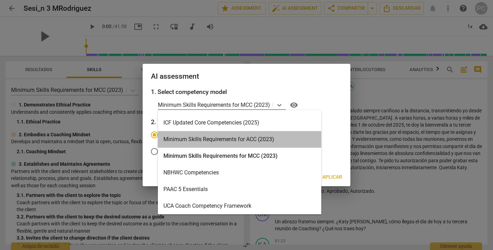
click at [263, 137] on div "Minimum Skills Requirements for ACC (2023)" at bounding box center [239, 139] width 163 height 17
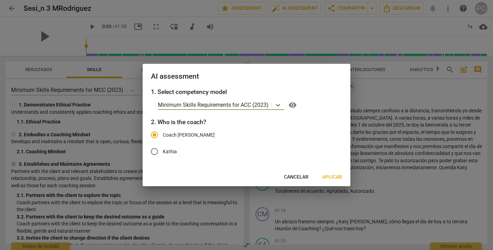
click at [327, 175] on span "Aplicar" at bounding box center [332, 176] width 20 height 7
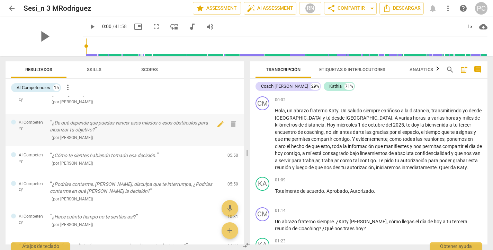
scroll to position [12, 0]
click at [97, 70] on span "Skills" at bounding box center [94, 69] width 15 height 5
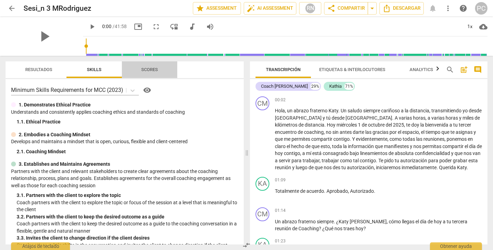
click at [150, 69] on span "Scores" at bounding box center [149, 69] width 17 height 5
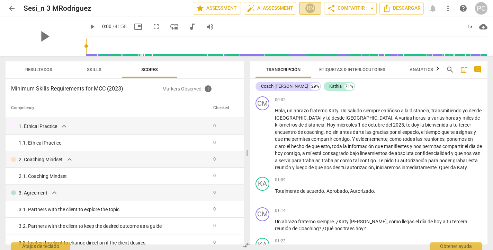
click at [315, 9] on div "RN" at bounding box center [310, 8] width 10 height 10
click at [403, 25] on div at bounding box center [246, 125] width 493 height 250
click at [354, 72] on span "Etiquetas & Interlocutores" at bounding box center [352, 69] width 66 height 5
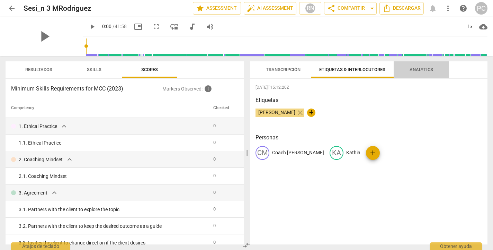
click at [418, 71] on span "Analytics" at bounding box center [421, 69] width 24 height 5
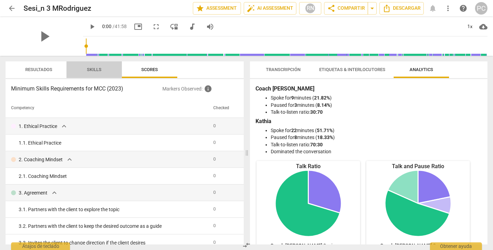
click at [100, 67] on span "Skills" at bounding box center [94, 69] width 15 height 5
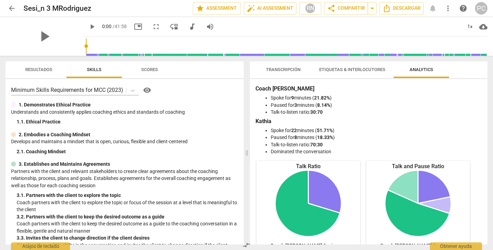
click at [48, 69] on span "Resultados" at bounding box center [38, 69] width 27 height 5
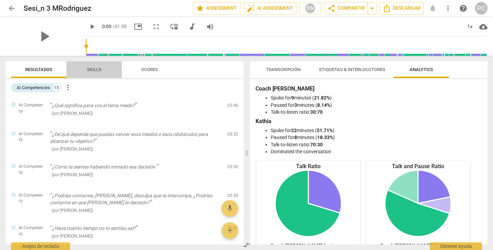
click at [99, 67] on span "Skills" at bounding box center [94, 69] width 15 height 5
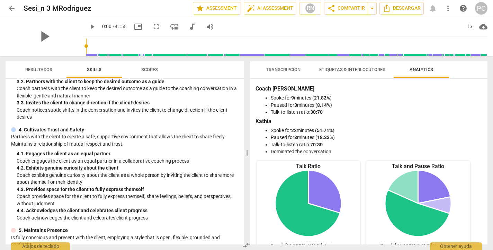
scroll to position [72, 0]
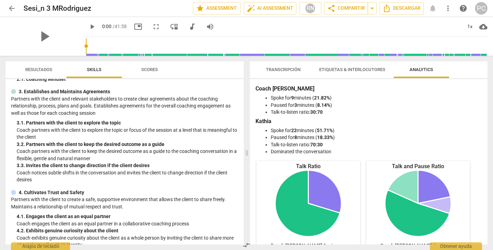
click at [150, 71] on span "Scores" at bounding box center [149, 69] width 17 height 5
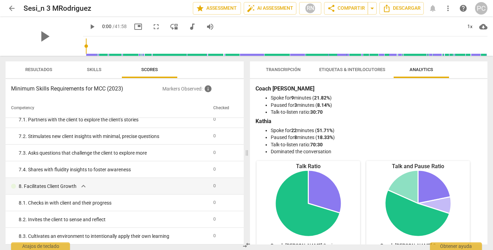
scroll to position [0, 0]
click at [45, 66] on span "Resultados" at bounding box center [39, 69] width 44 height 9
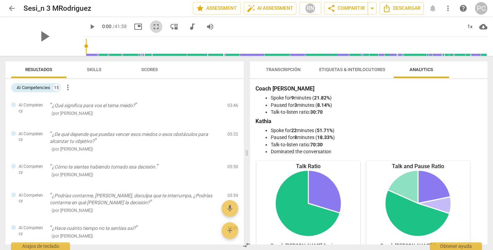
click at [152, 25] on span "fullscreen" at bounding box center [156, 26] width 8 height 8
click at [170, 26] on span "move_down" at bounding box center [174, 26] width 8 height 8
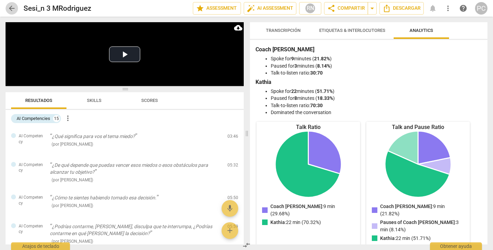
click at [13, 9] on span "arrow_back" at bounding box center [12, 8] width 8 height 8
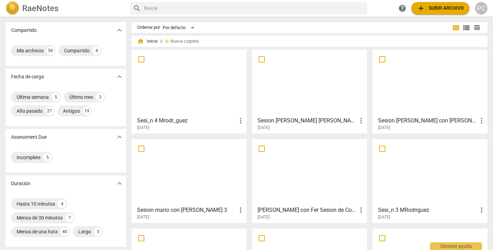
click at [414, 167] on div at bounding box center [430, 171] width 110 height 61
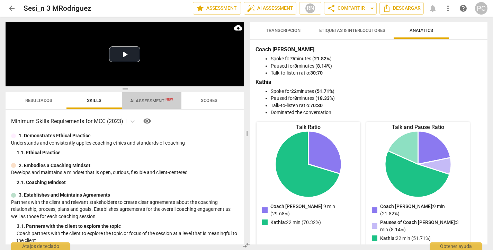
click at [159, 99] on span "AI Assessment New" at bounding box center [151, 100] width 43 height 5
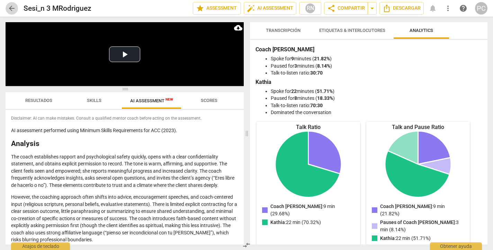
click at [10, 8] on span "arrow_back" at bounding box center [12, 8] width 8 height 8
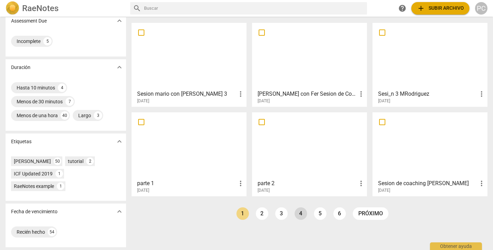
click at [300, 217] on link "4" at bounding box center [301, 213] width 12 height 12
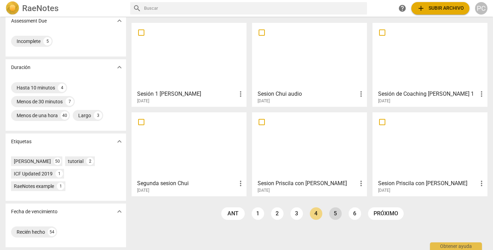
click at [332, 212] on link "5" at bounding box center [335, 213] width 12 height 12
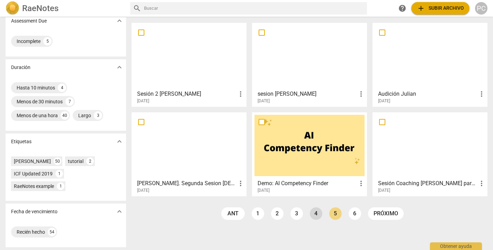
scroll to position [116, 0]
click at [315, 213] on link "4" at bounding box center [316, 213] width 12 height 12
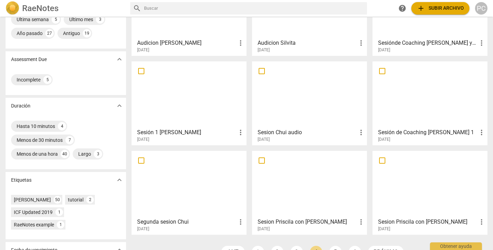
scroll to position [108, 0]
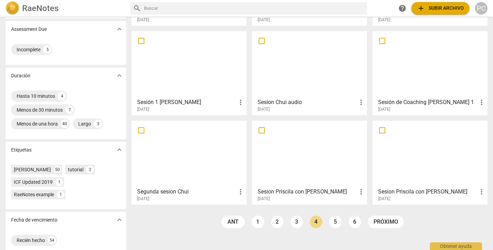
click at [421, 64] on div at bounding box center [430, 64] width 110 height 61
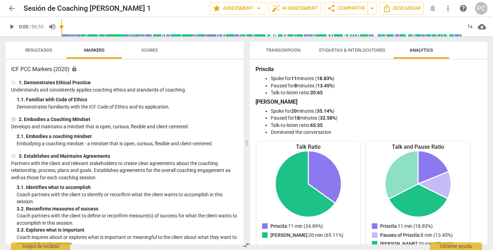
click at [151, 54] on span "Scores" at bounding box center [149, 50] width 33 height 9
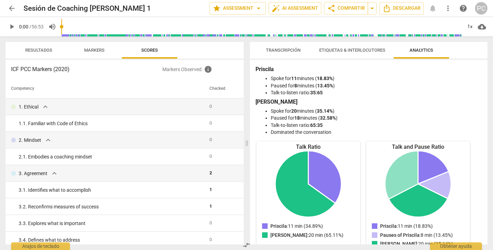
click at [44, 47] on span "Resultados" at bounding box center [38, 49] width 27 height 5
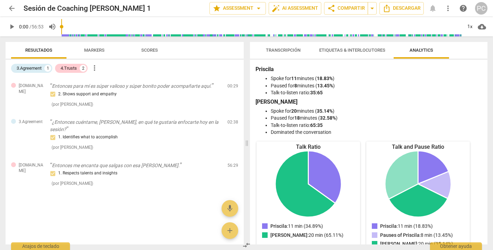
click at [91, 48] on span "Markers" at bounding box center [94, 49] width 20 height 5
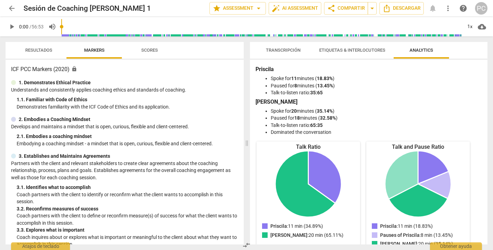
click at [155, 49] on span "Scores" at bounding box center [149, 49] width 17 height 5
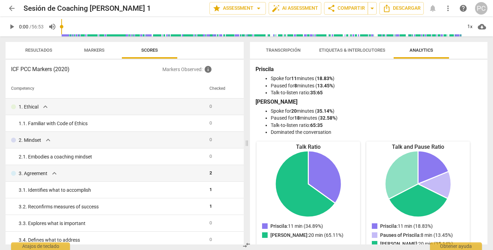
click at [327, 49] on span "Etiquetas & Interlocutores" at bounding box center [352, 49] width 66 height 5
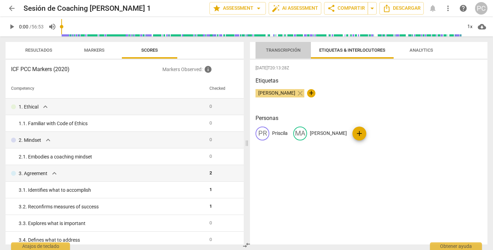
click at [280, 48] on span "Transcripción" at bounding box center [283, 49] width 35 height 5
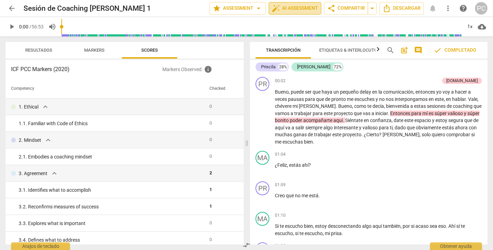
click at [305, 8] on span "auto_fix_high AI Assessment" at bounding box center [295, 8] width 46 height 8
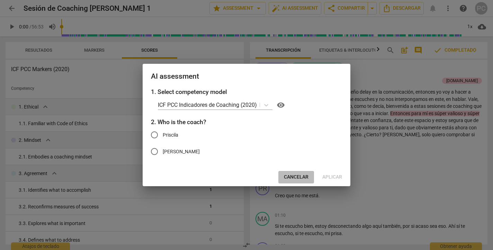
click at [298, 177] on span "Cancelar" at bounding box center [296, 176] width 25 height 7
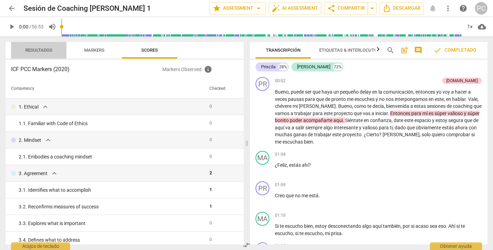
click at [48, 49] on span "Resultados" at bounding box center [38, 49] width 27 height 5
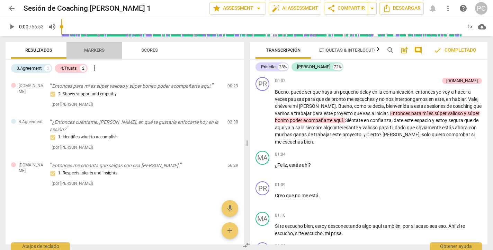
click at [84, 46] on span "Markers" at bounding box center [94, 50] width 37 height 9
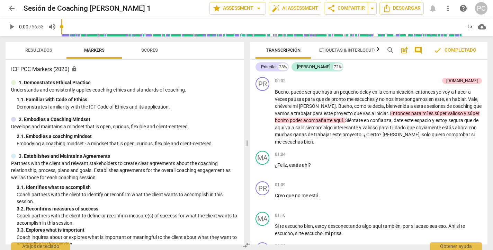
click at [156, 48] on span "Scores" at bounding box center [149, 49] width 17 height 5
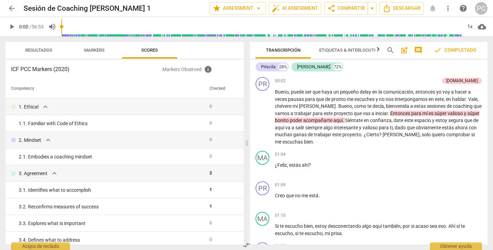
click at [100, 49] on span "Markers" at bounding box center [94, 49] width 20 height 5
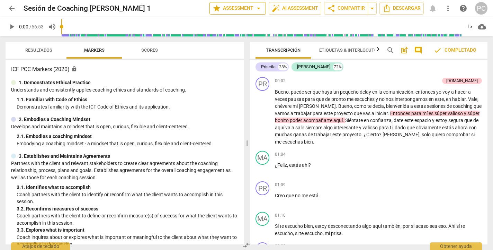
click at [251, 10] on span "star Assessment arrow_drop_down" at bounding box center [238, 8] width 50 height 8
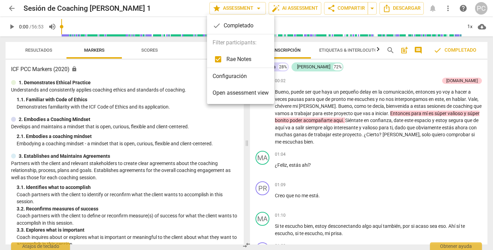
click at [196, 7] on div at bounding box center [246, 125] width 493 height 250
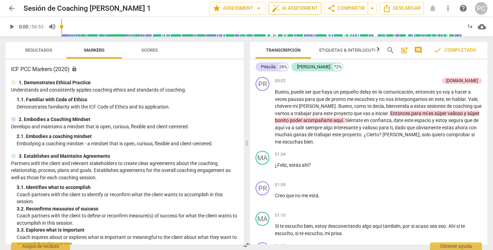
click at [310, 6] on span "auto_fix_high AI Assessment" at bounding box center [295, 8] width 46 height 8
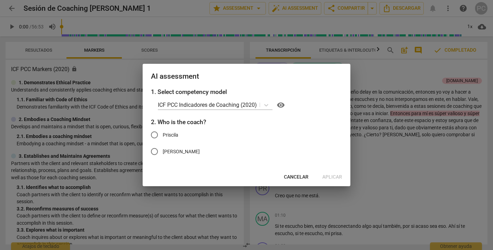
click at [295, 177] on span "Cancelar" at bounding box center [296, 176] width 25 height 7
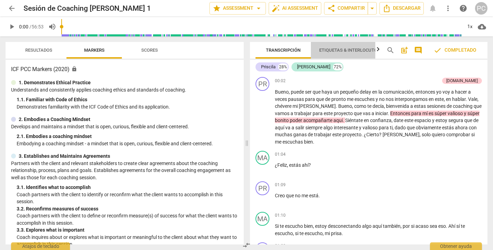
click at [356, 51] on span "Etiquetas & Interlocutores" at bounding box center [352, 49] width 66 height 5
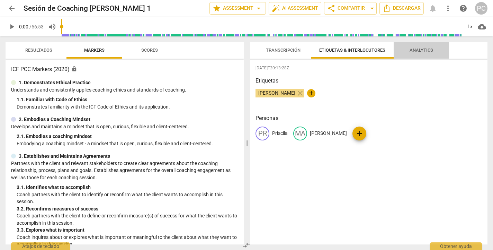
click at [419, 54] on span "Analytics" at bounding box center [421, 50] width 40 height 9
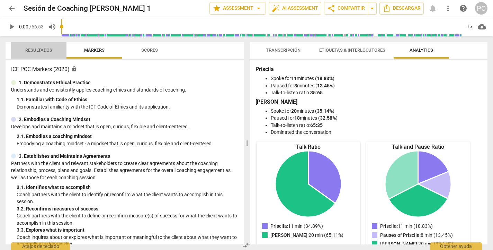
click at [40, 49] on span "Resultados" at bounding box center [38, 49] width 27 height 5
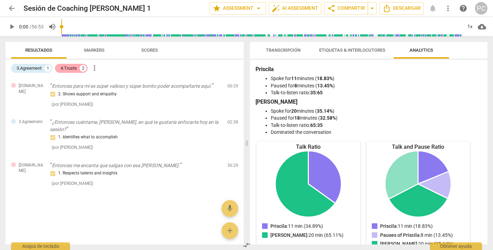
click at [72, 67] on div "4.Trusts" at bounding box center [69, 68] width 16 height 7
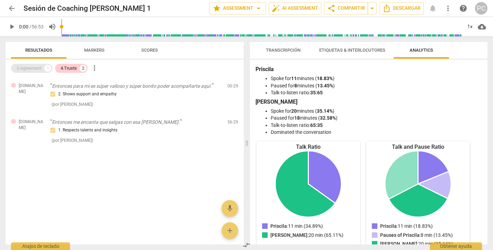
click at [34, 67] on div "3.Agreement" at bounding box center [29, 68] width 25 height 7
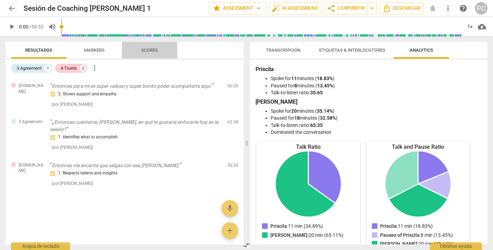
click at [150, 51] on span "Scores" at bounding box center [149, 49] width 17 height 5
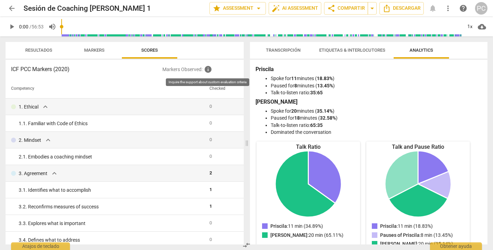
click at [208, 70] on span "info" at bounding box center [208, 69] width 8 height 8
click at [450, 8] on span "more_vert" at bounding box center [448, 8] width 8 height 8
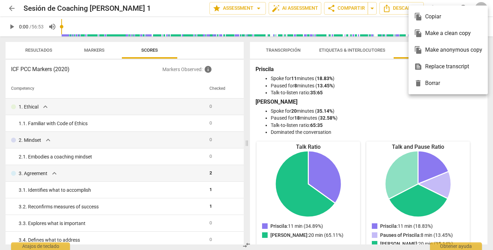
click at [388, 80] on div at bounding box center [246, 125] width 493 height 250
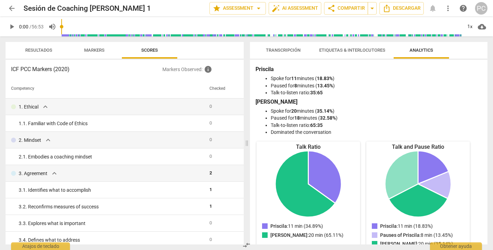
click at [462, 7] on span "help" at bounding box center [463, 8] width 8 height 8
click at [12, 10] on span "arrow_back" at bounding box center [12, 8] width 8 height 8
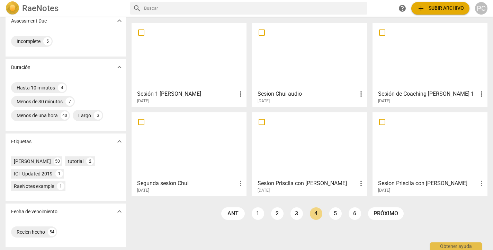
scroll to position [116, 0]
click at [256, 215] on link "1" at bounding box center [258, 213] width 12 height 12
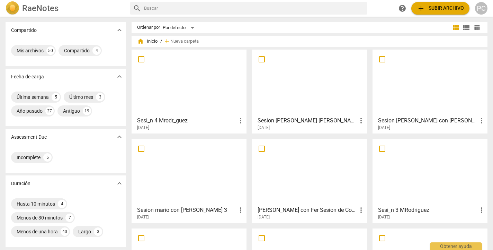
scroll to position [0, 0]
click at [418, 167] on div at bounding box center [430, 171] width 110 height 61
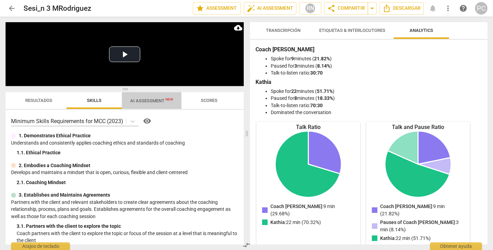
click at [152, 99] on span "AI Assessment New" at bounding box center [151, 100] width 43 height 5
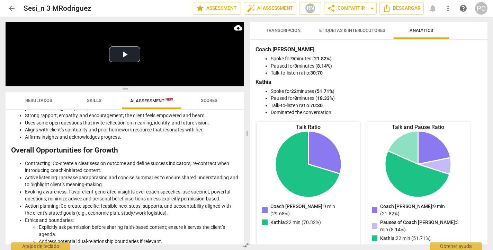
scroll to position [947, 0]
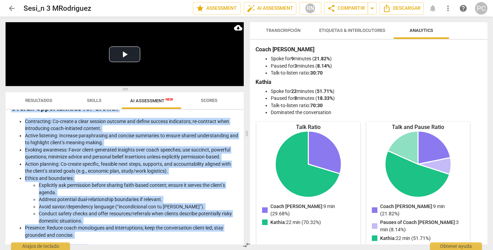
drag, startPoint x: 11, startPoint y: 130, endPoint x: 147, endPoint y: 237, distance: 173.1
copy div "LO ipsumdolor sitametco adipi Elitsed Doeius Temporincidi utl ETD (7597). Magna…"
click at [12, 8] on span "arrow_back" at bounding box center [12, 8] width 8 height 8
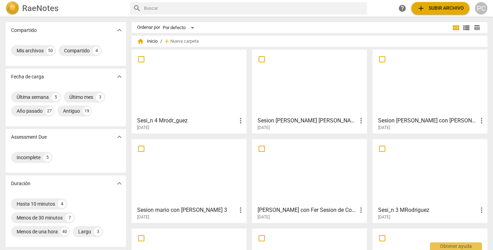
click at [210, 177] on div at bounding box center [189, 171] width 110 height 61
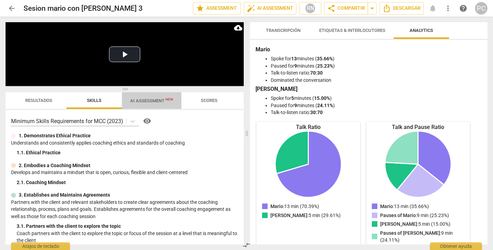
click at [152, 101] on span "AI Assessment New" at bounding box center [151, 100] width 43 height 5
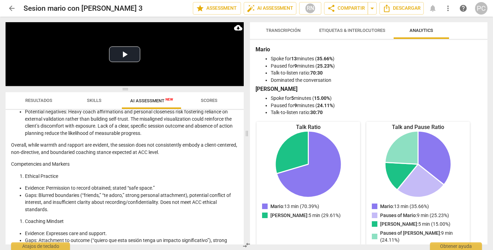
scroll to position [288, 0]
